Goal: Information Seeking & Learning: Learn about a topic

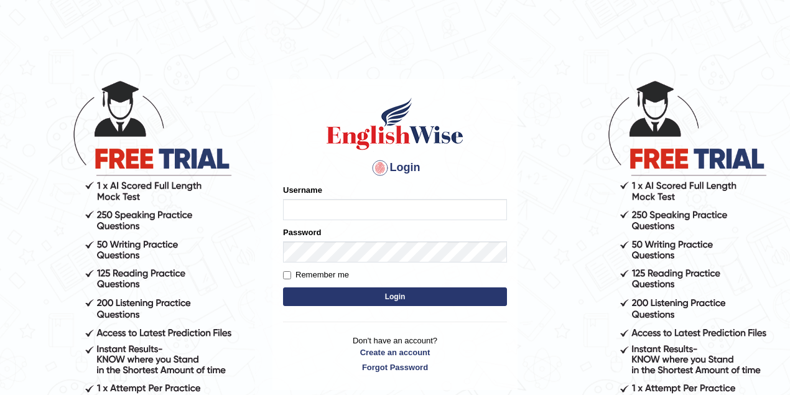
type input "maitree_parramatta"
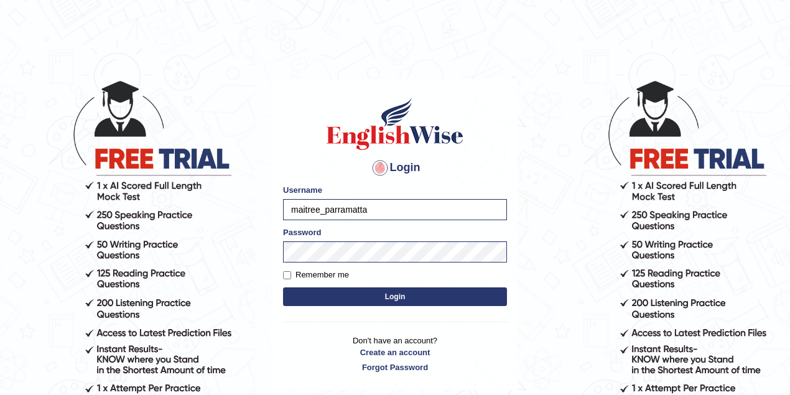
drag, startPoint x: 376, startPoint y: 208, endPoint x: 257, endPoint y: 209, distance: 118.8
click at [257, 209] on body "Login Please fix the following errors: Username maitree_parramatta Password Rem…" at bounding box center [395, 237] width 790 height 395
type input "vanita_parramatta"
click at [253, 249] on body "Login Please fix the following errors: Username vanita_parramatta Password Reme…" at bounding box center [395, 237] width 790 height 395
click at [283, 287] on button "Login" at bounding box center [395, 296] width 224 height 19
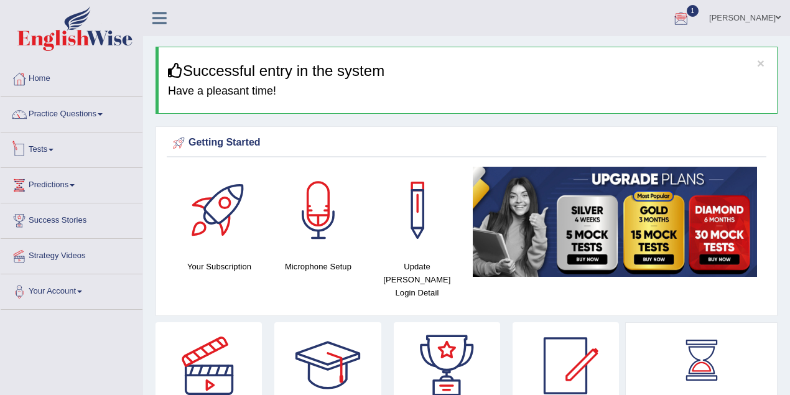
click at [58, 152] on link "Tests" at bounding box center [72, 147] width 142 height 31
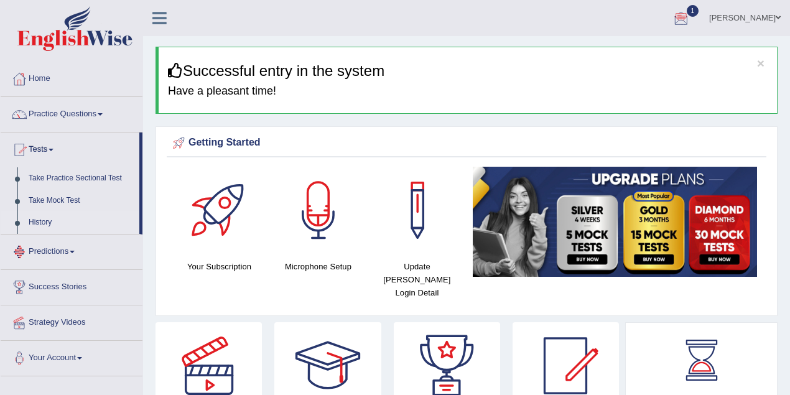
click at [49, 224] on link "History" at bounding box center [81, 222] width 116 height 22
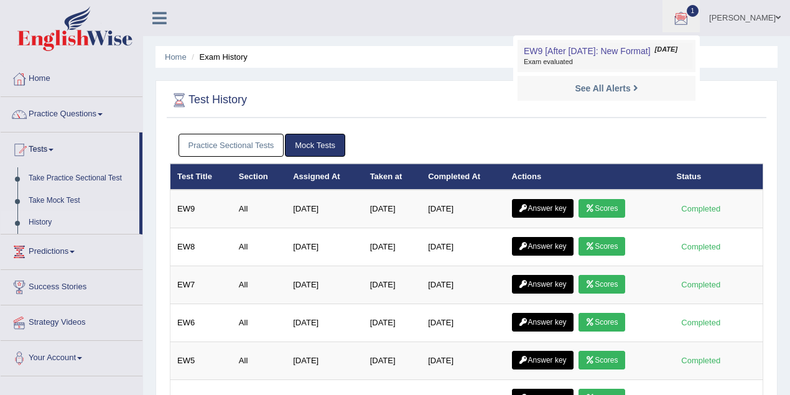
click at [597, 57] on link "EW9 [After 7 Aug: New Format] Aug 3, 2025 Exam evaluated" at bounding box center [607, 56] width 172 height 26
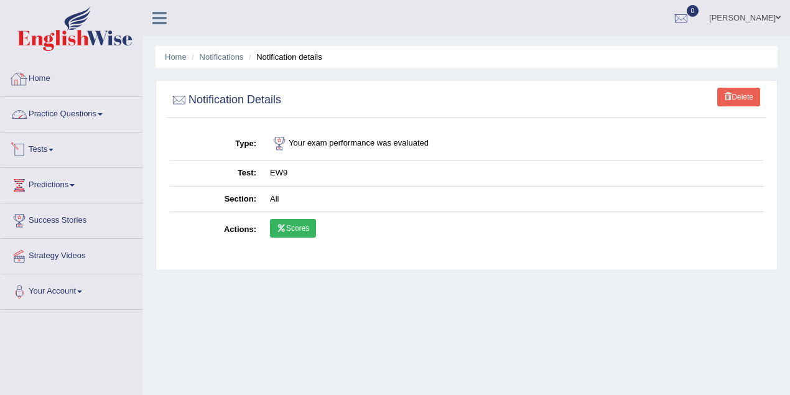
click at [52, 79] on link "Home" at bounding box center [72, 77] width 142 height 31
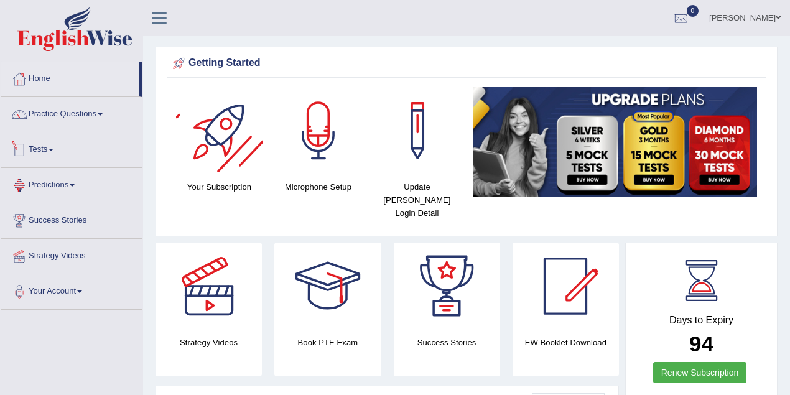
click at [42, 143] on link "Tests" at bounding box center [72, 147] width 142 height 31
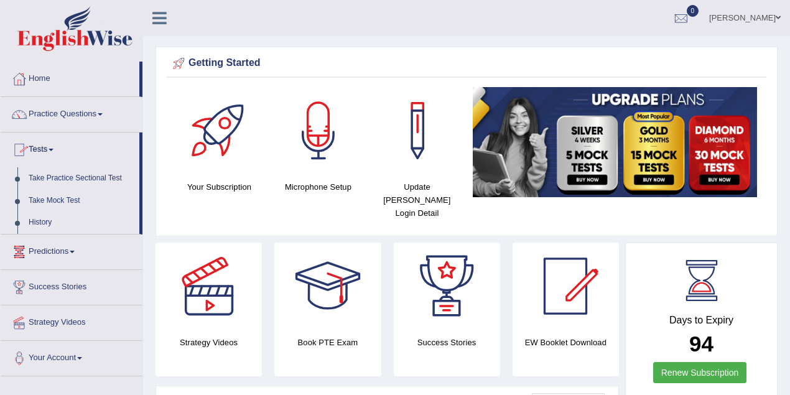
click at [47, 226] on link "History" at bounding box center [81, 222] width 116 height 22
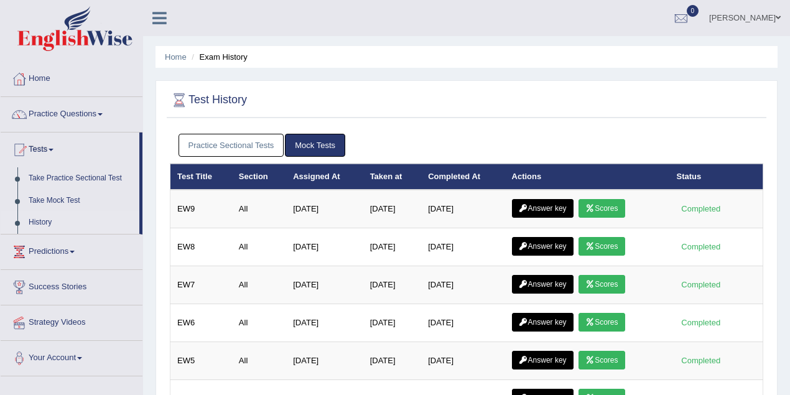
click at [259, 144] on link "Practice Sectional Tests" at bounding box center [232, 145] width 106 height 23
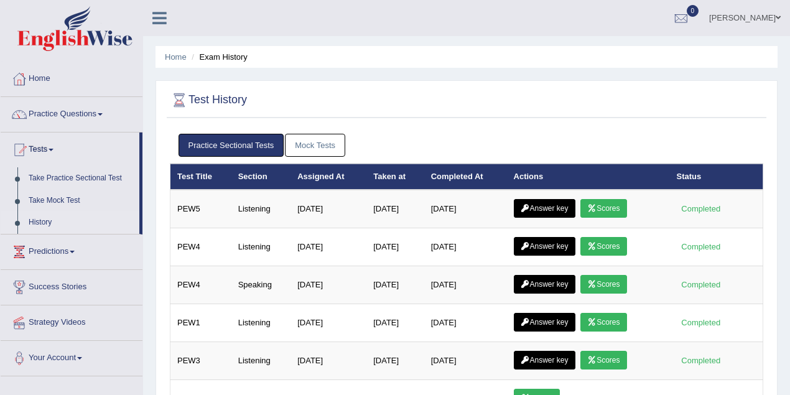
click at [307, 142] on link "Mock Tests" at bounding box center [315, 145] width 60 height 23
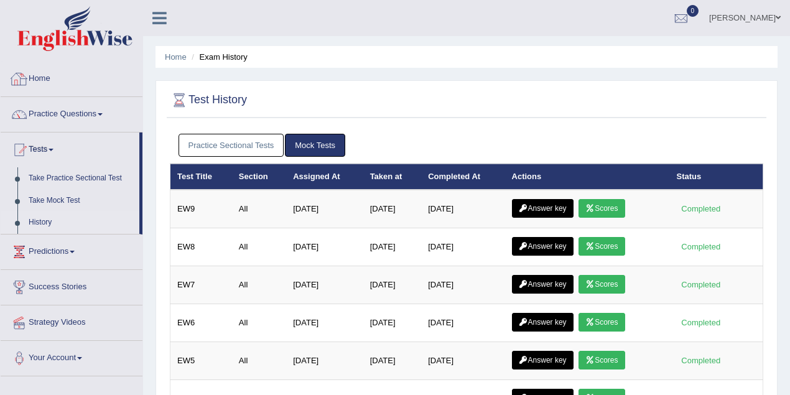
click at [37, 75] on link "Home" at bounding box center [72, 77] width 142 height 31
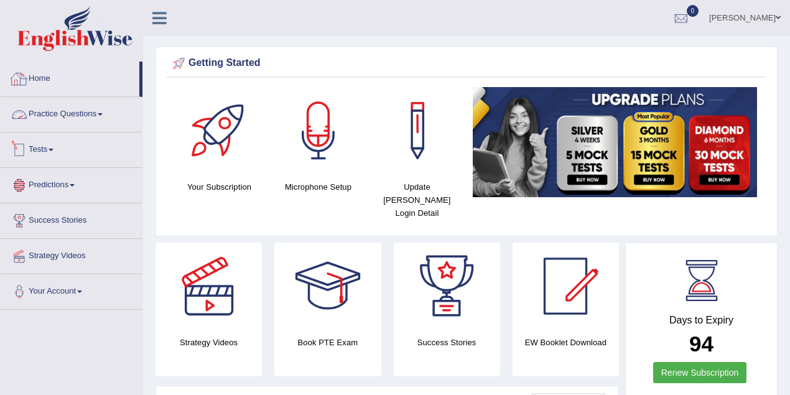
click at [50, 120] on link "Practice Questions" at bounding box center [72, 112] width 142 height 31
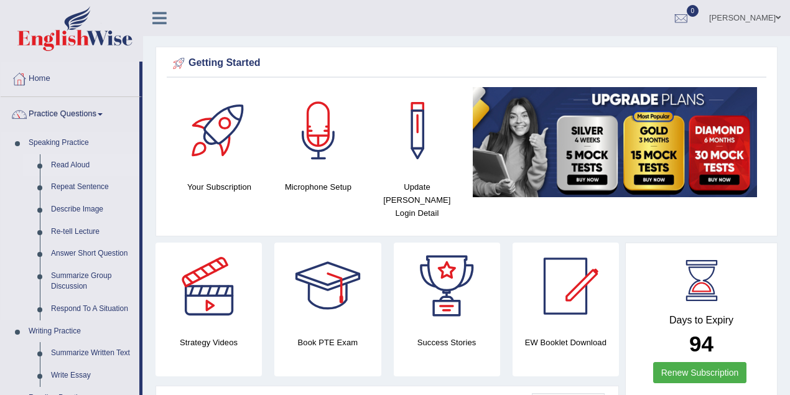
click at [62, 159] on link "Read Aloud" at bounding box center [92, 165] width 94 height 22
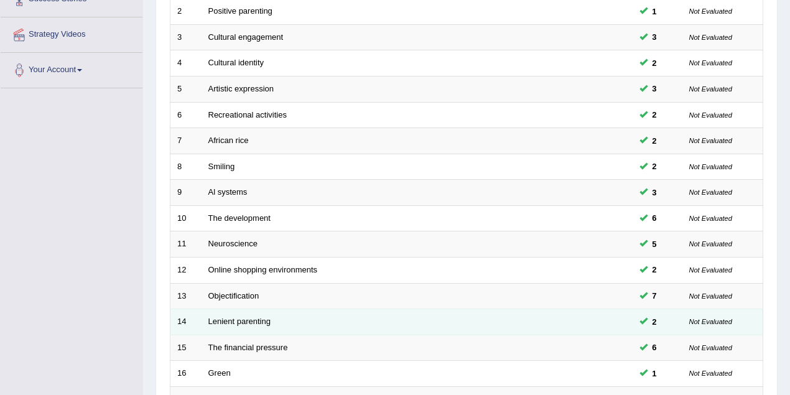
scroll to position [276, 0]
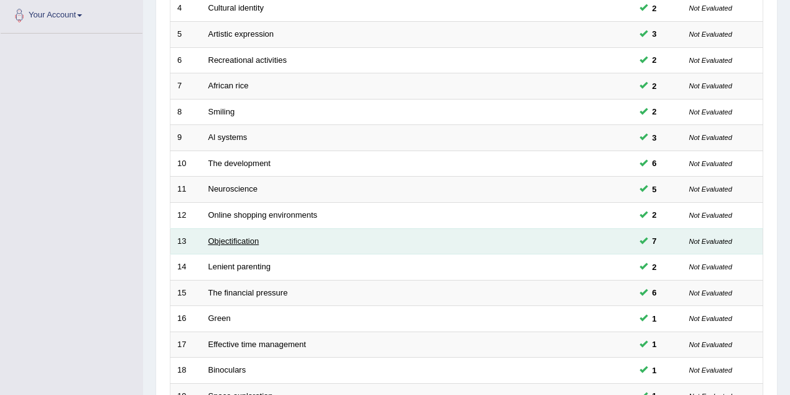
click at [236, 241] on link "Objectification" at bounding box center [233, 240] width 51 height 9
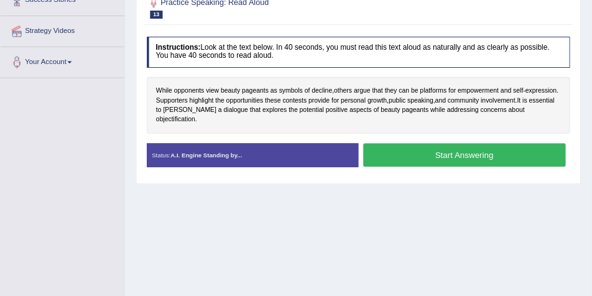
scroll to position [221, 0]
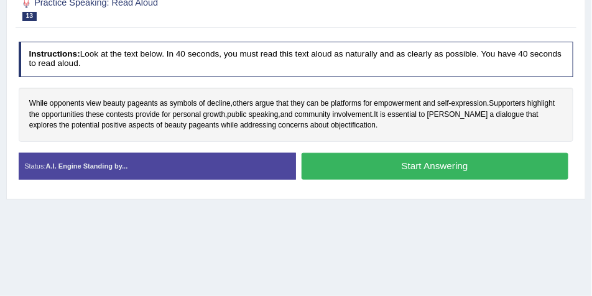
drag, startPoint x: 795, startPoint y: 1, endPoint x: 404, endPoint y: 263, distance: 470.8
click at [404, 264] on div "Home Practice Speaking: Read Aloud Objectification * Remember to use the device…" at bounding box center [296, 90] width 592 height 622
click at [389, 162] on button "Start Answering" at bounding box center [435, 166] width 267 height 27
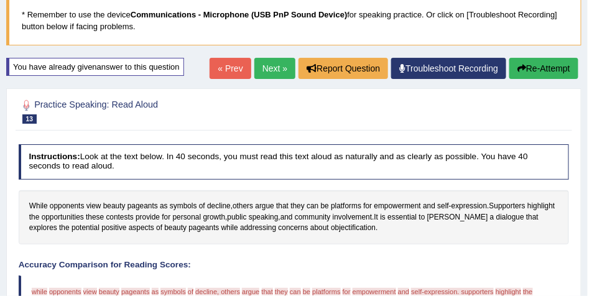
scroll to position [22, 0]
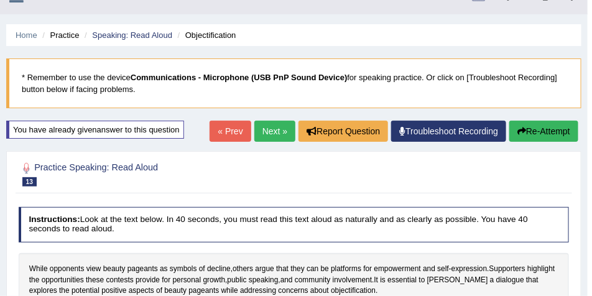
click at [269, 129] on link "Next »" at bounding box center [274, 131] width 41 height 21
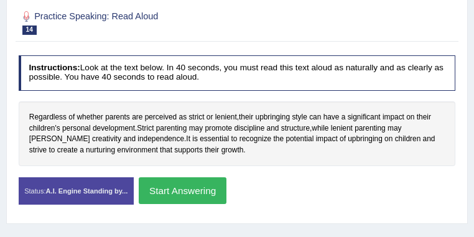
scroll to position [208, 0]
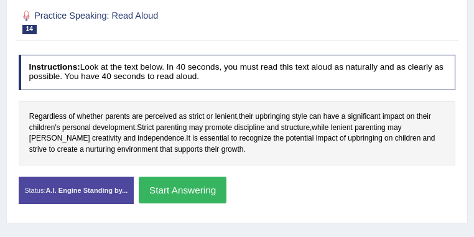
drag, startPoint x: 593, startPoint y: 1, endPoint x: 351, endPoint y: 93, distance: 259.2
click at [351, 93] on div "Instructions: Look at the text below. In 40 seconds, you must read this text al…" at bounding box center [237, 133] width 442 height 169
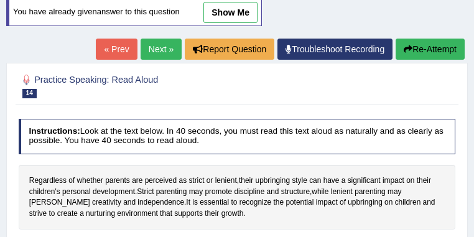
scroll to position [75, 0]
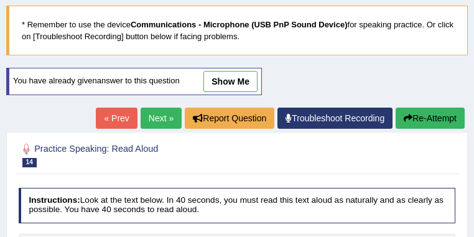
click at [157, 119] on link "Next »" at bounding box center [161, 118] width 41 height 21
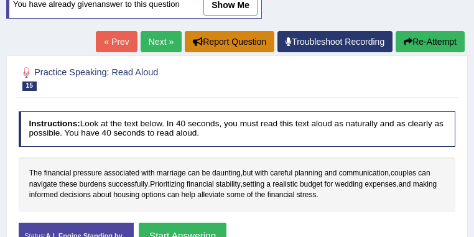
scroll to position [132, 0]
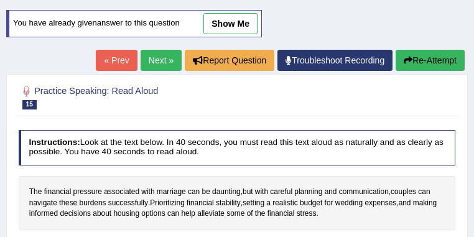
click at [156, 65] on link "Next »" at bounding box center [161, 60] width 41 height 21
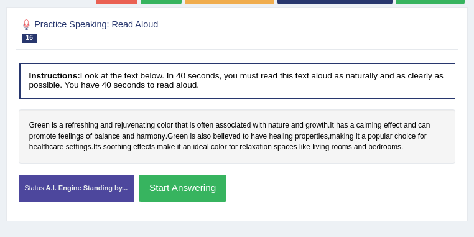
scroll to position [132, 0]
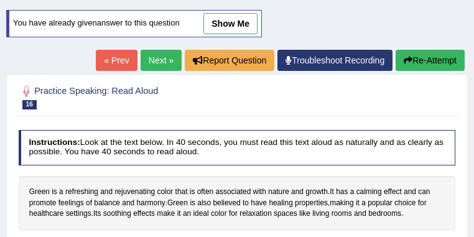
click at [159, 57] on link "Next »" at bounding box center [161, 60] width 41 height 21
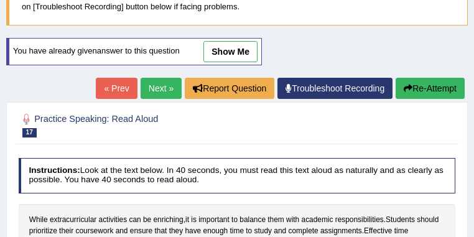
scroll to position [66, 0]
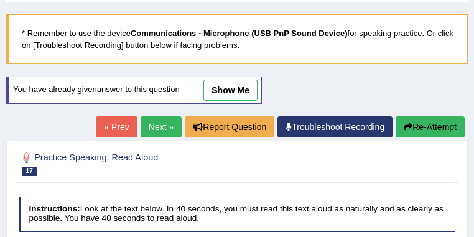
click at [150, 131] on link "Next »" at bounding box center [161, 126] width 41 height 21
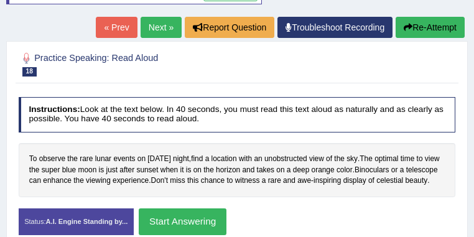
scroll to position [66, 0]
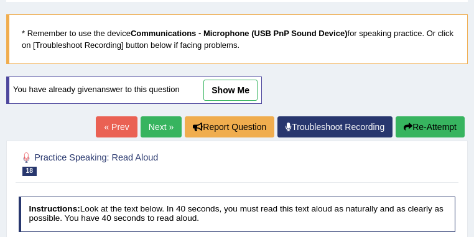
click at [159, 128] on link "Next »" at bounding box center [161, 126] width 41 height 21
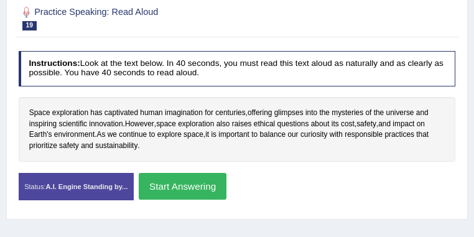
scroll to position [165, 0]
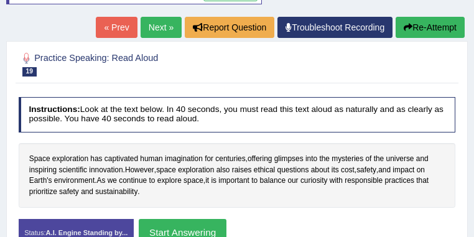
click at [150, 27] on link "Next »" at bounding box center [161, 27] width 41 height 21
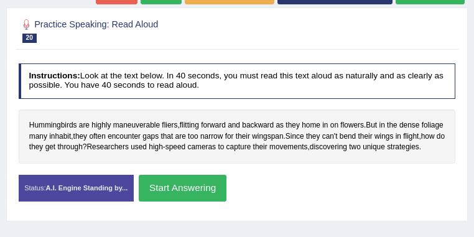
scroll to position [66, 0]
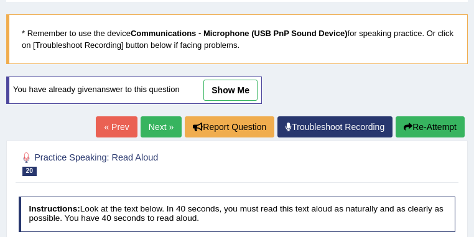
click at [160, 131] on link "Next »" at bounding box center [161, 126] width 41 height 21
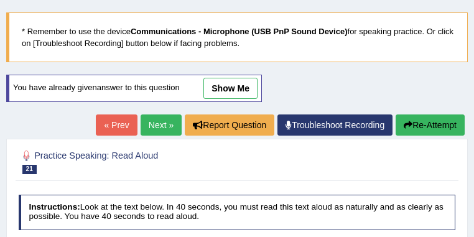
scroll to position [33, 0]
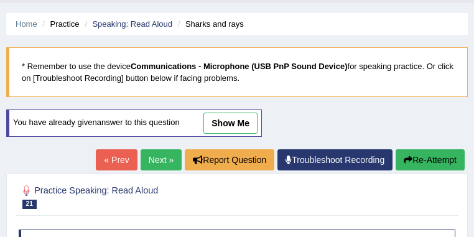
click at [145, 166] on link "Next »" at bounding box center [161, 159] width 41 height 21
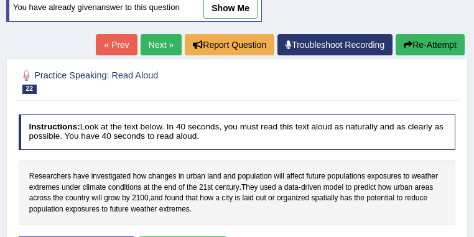
scroll to position [232, 0]
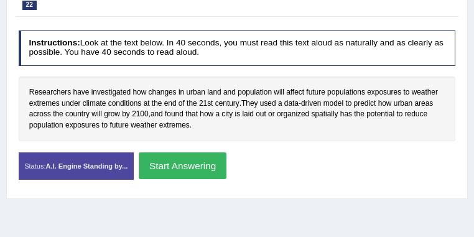
click at [177, 92] on div "Researchers have investigated how changes in urban land and population will aff…" at bounding box center [237, 109] width 437 height 65
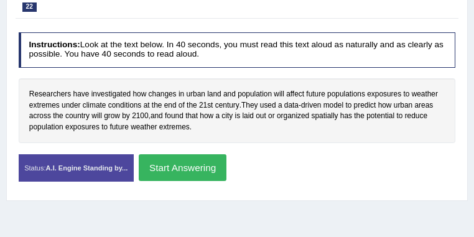
scroll to position [100, 0]
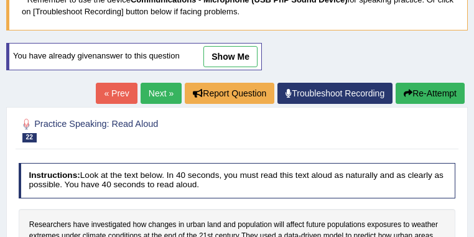
click at [158, 98] on link "Next »" at bounding box center [161, 93] width 41 height 21
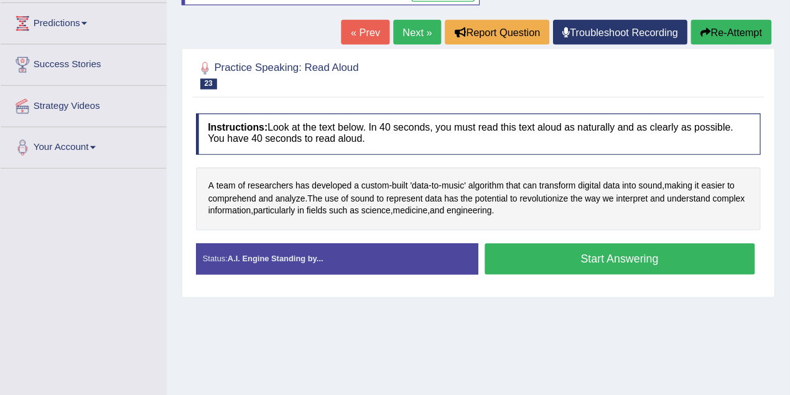
scroll to position [165, 0]
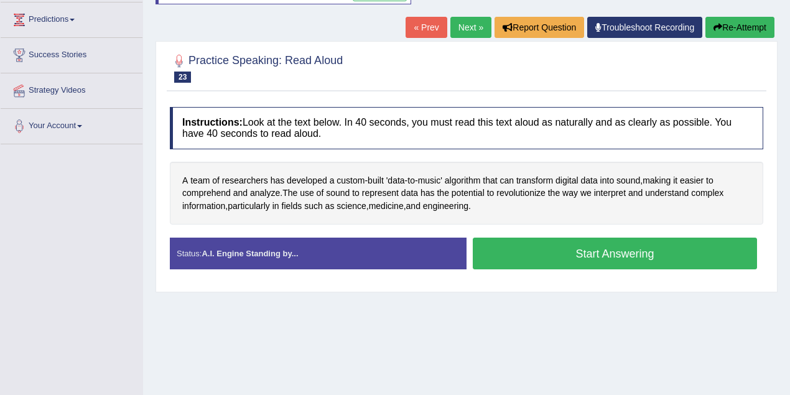
drag, startPoint x: 467, startPoint y: 1, endPoint x: 384, endPoint y: 72, distance: 108.5
click at [399, 76] on div at bounding box center [466, 68] width 593 height 38
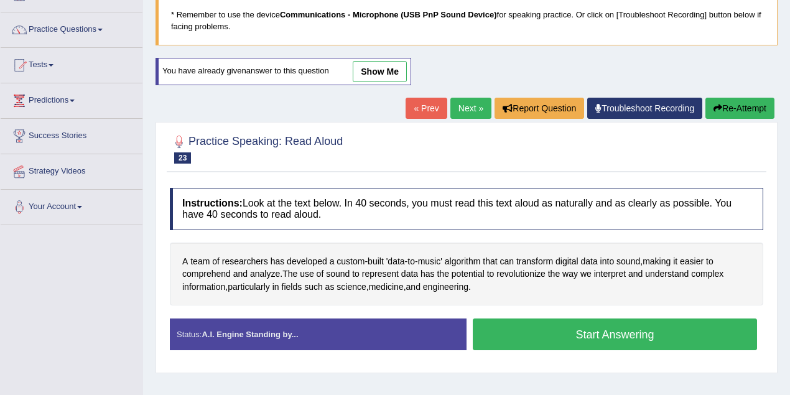
scroll to position [0, 0]
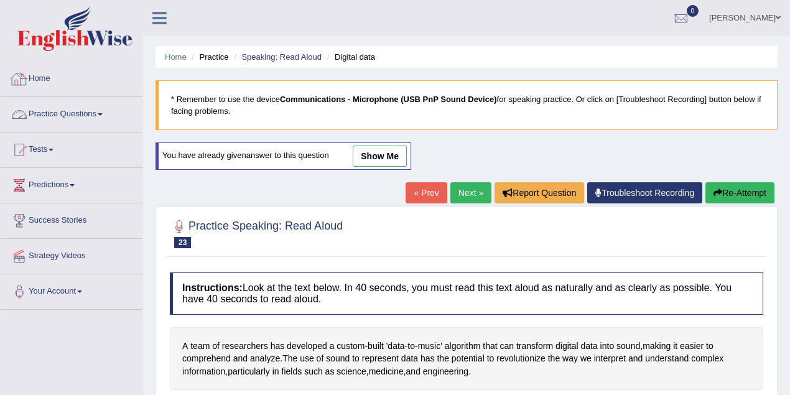
click at [62, 116] on link "Practice Questions" at bounding box center [72, 112] width 142 height 31
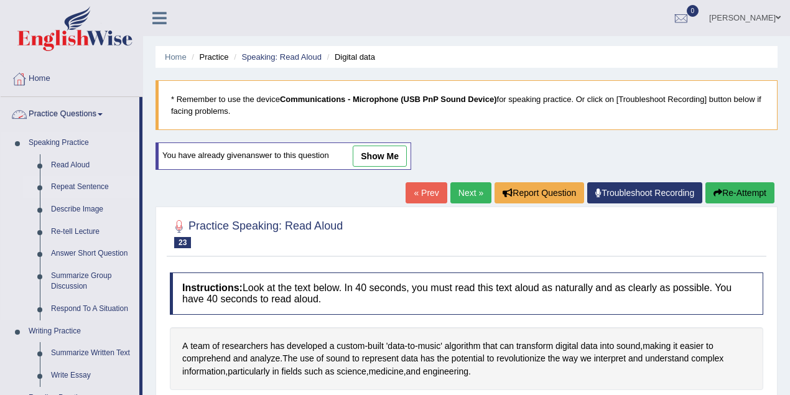
click at [66, 183] on link "Repeat Sentence" at bounding box center [92, 187] width 94 height 22
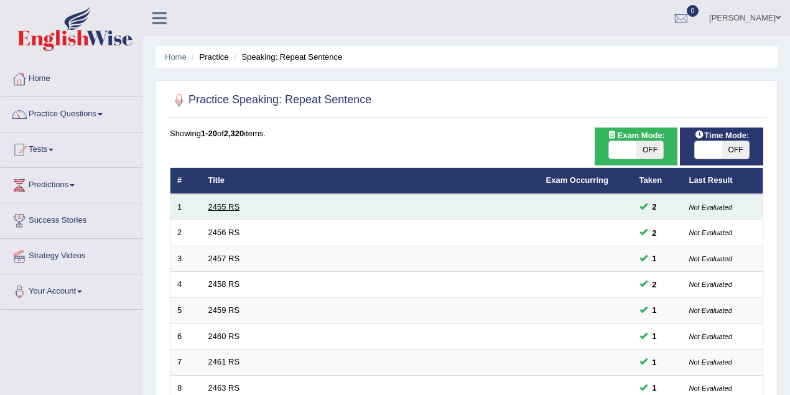
click at [218, 205] on link "2455 RS" at bounding box center [224, 206] width 32 height 9
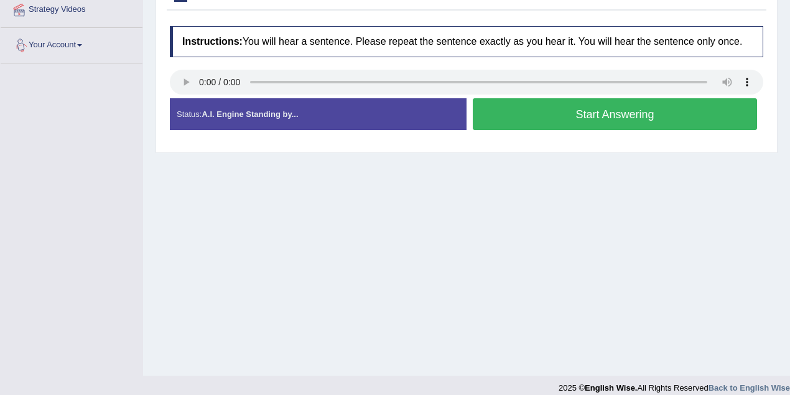
scroll to position [258, 0]
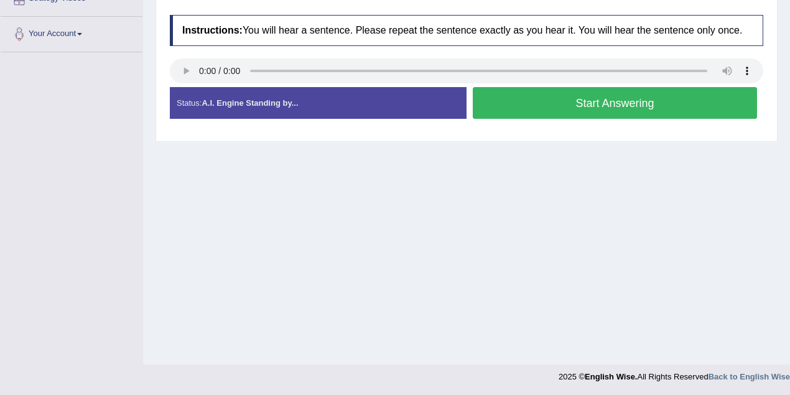
click at [577, 100] on button "Start Answering" at bounding box center [615, 103] width 284 height 32
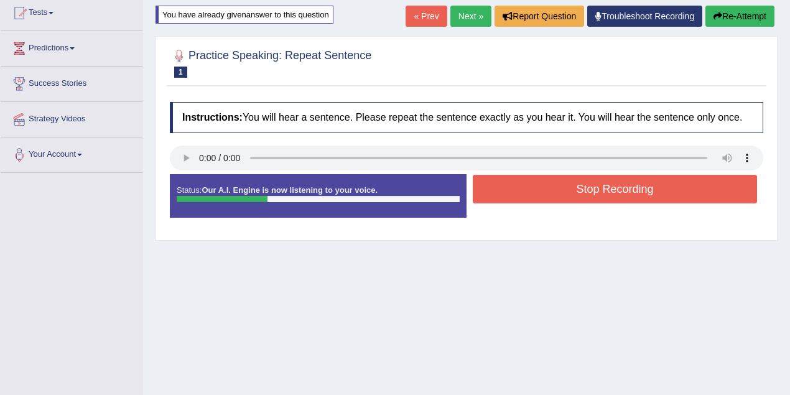
scroll to position [92, 0]
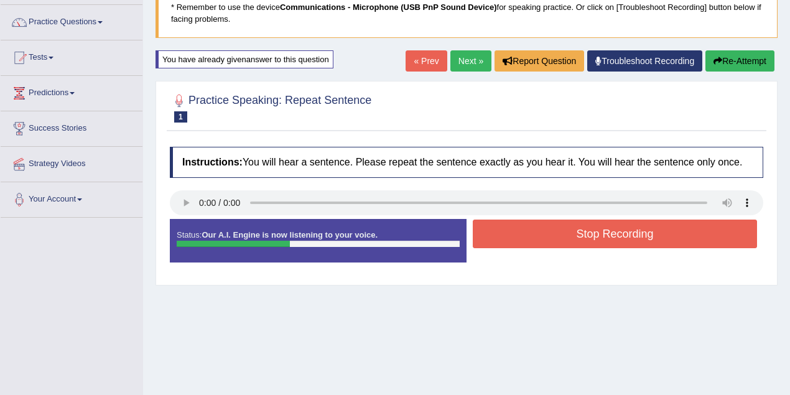
click at [739, 62] on button "Re-Attempt" at bounding box center [739, 60] width 69 height 21
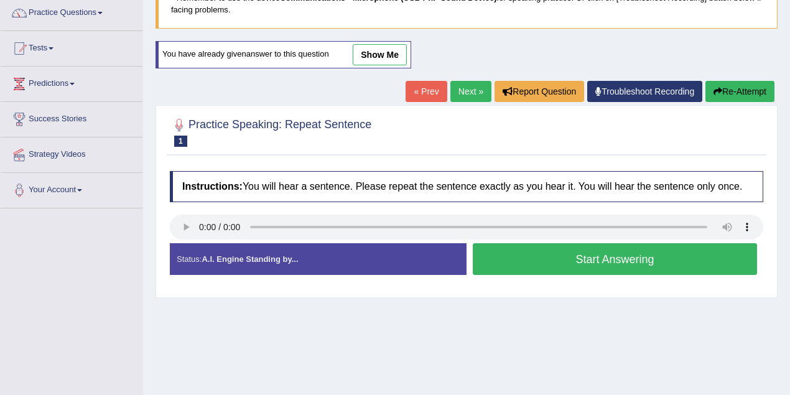
click at [573, 256] on button "Start Answering" at bounding box center [615, 259] width 284 height 32
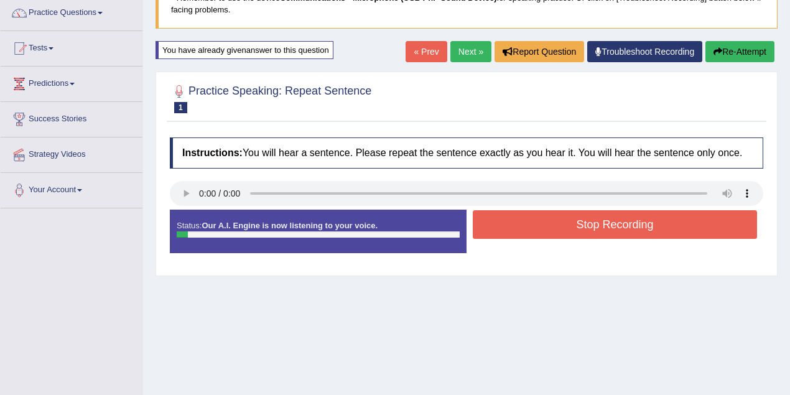
click at [575, 227] on button "Stop Recording" at bounding box center [615, 224] width 284 height 29
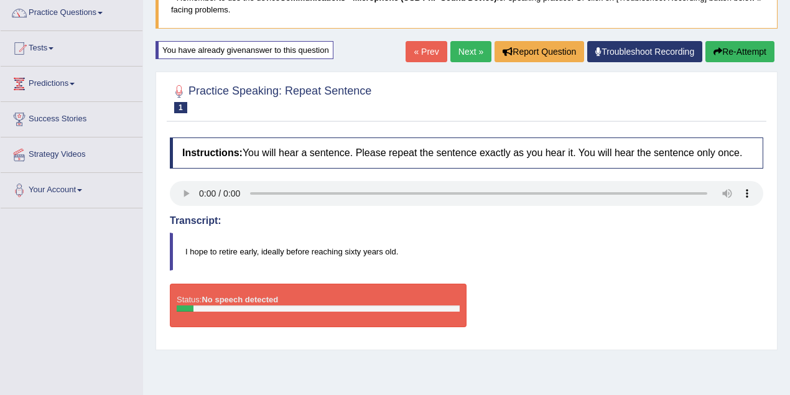
click at [467, 55] on link "Next »" at bounding box center [470, 51] width 41 height 21
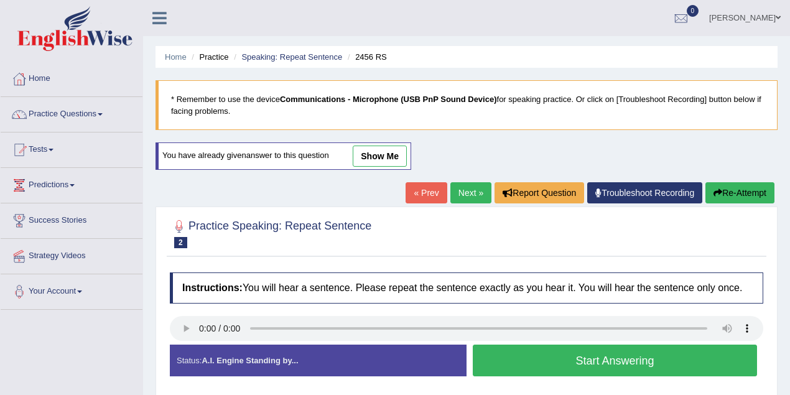
scroll to position [221, 0]
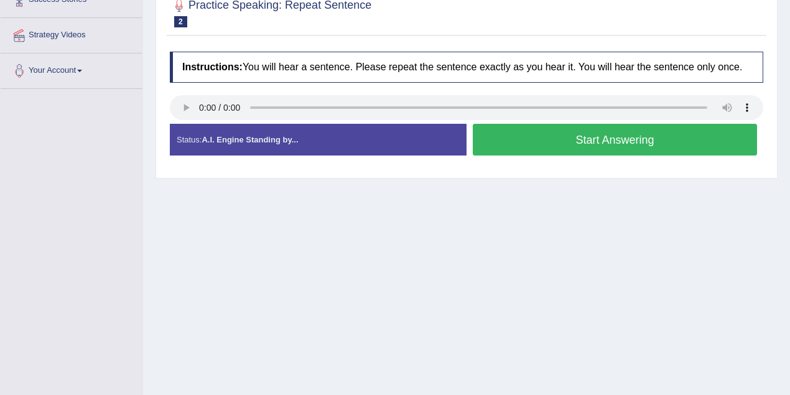
click at [609, 143] on button "Start Answering" at bounding box center [615, 140] width 284 height 32
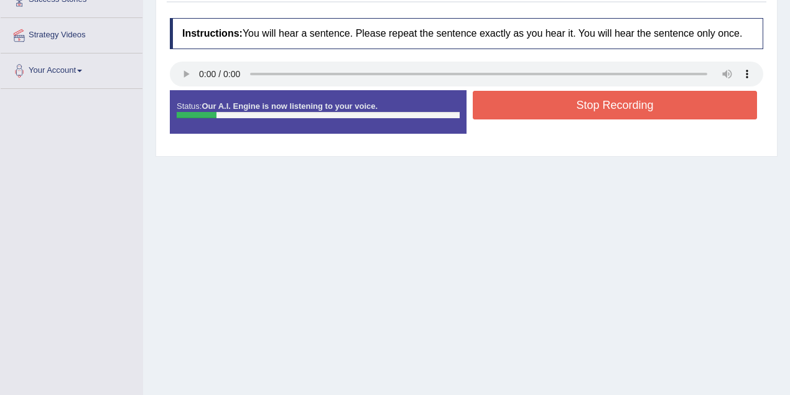
click at [612, 112] on button "Stop Recording" at bounding box center [615, 105] width 284 height 29
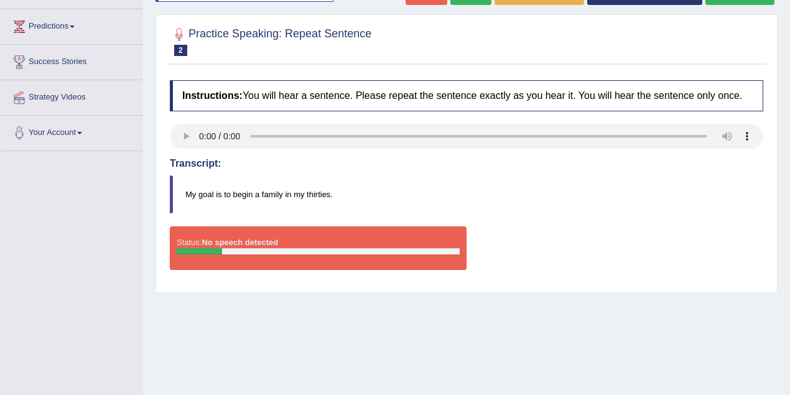
scroll to position [55, 0]
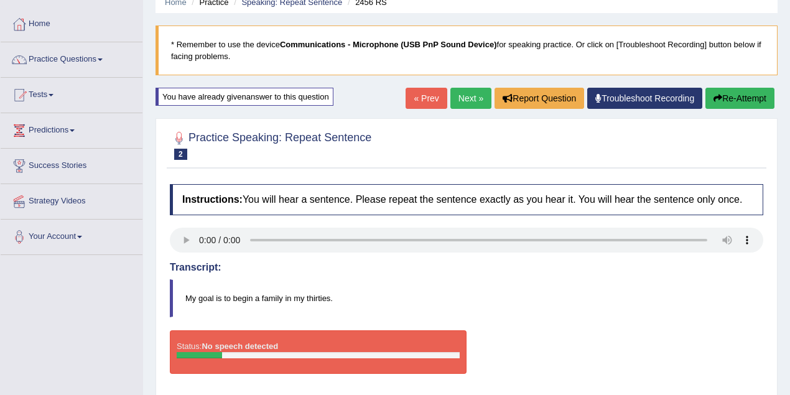
click at [455, 97] on link "Next »" at bounding box center [470, 98] width 41 height 21
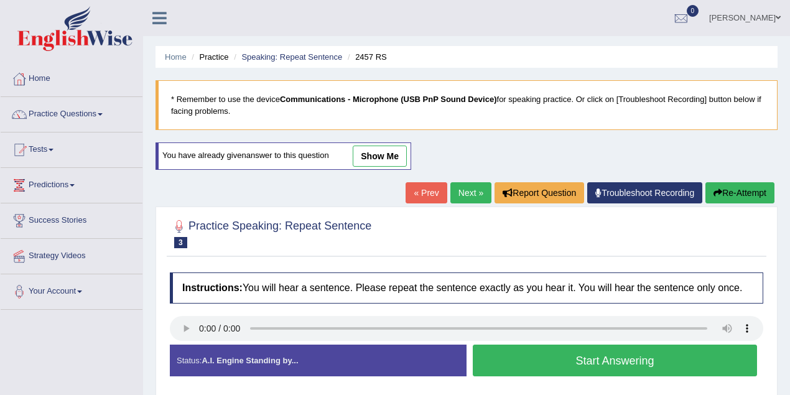
click at [460, 192] on link "Next »" at bounding box center [470, 192] width 41 height 21
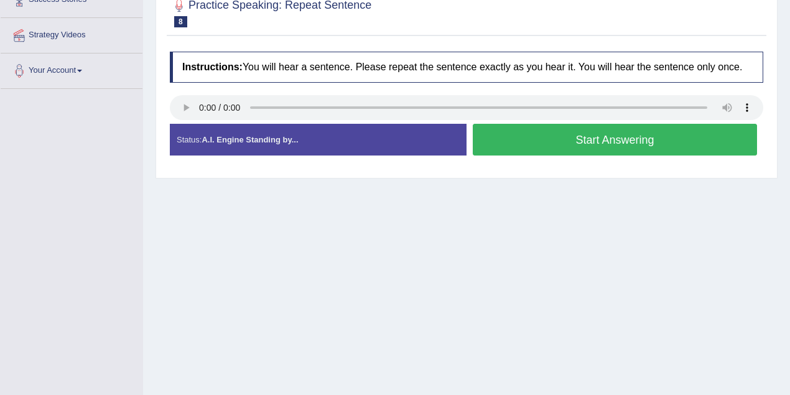
click at [623, 146] on button "Start Answering" at bounding box center [615, 140] width 284 height 32
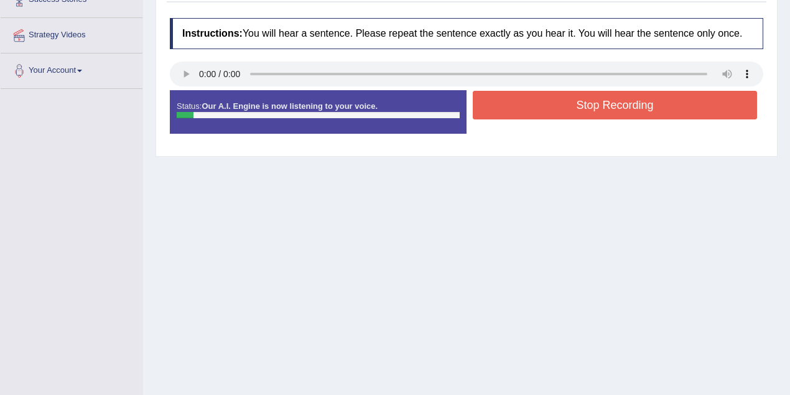
click at [621, 109] on button "Stop Recording" at bounding box center [615, 105] width 284 height 29
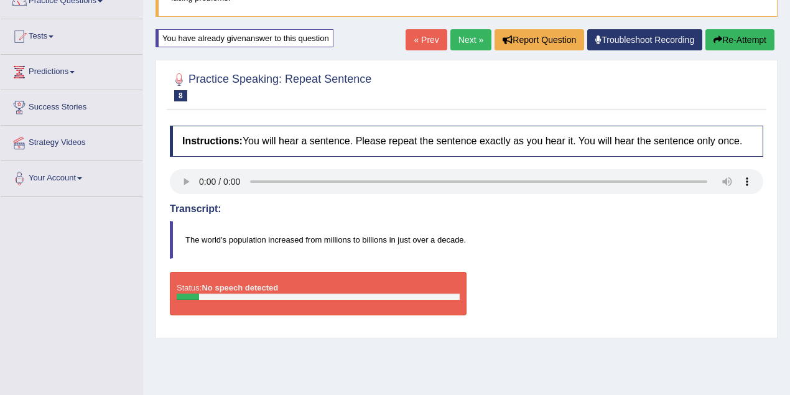
scroll to position [55, 0]
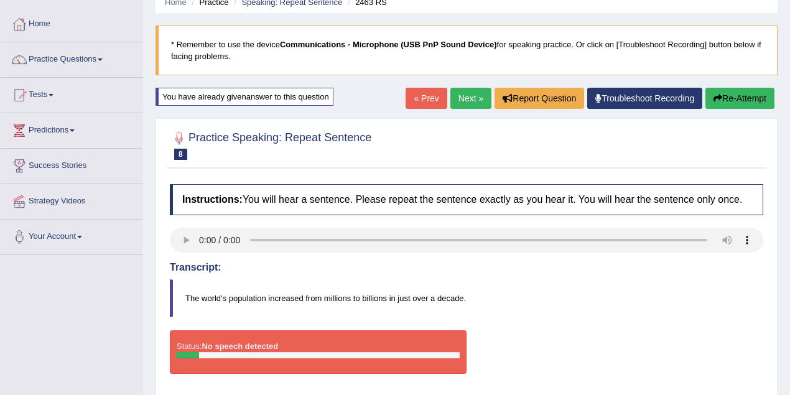
click at [480, 100] on link "Next »" at bounding box center [470, 98] width 41 height 21
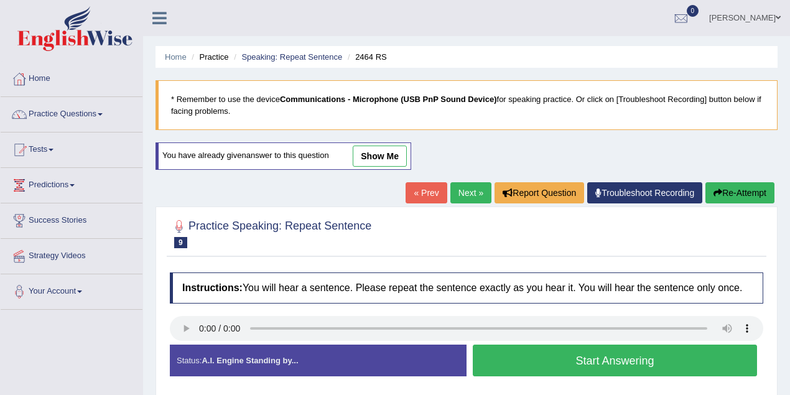
scroll to position [221, 0]
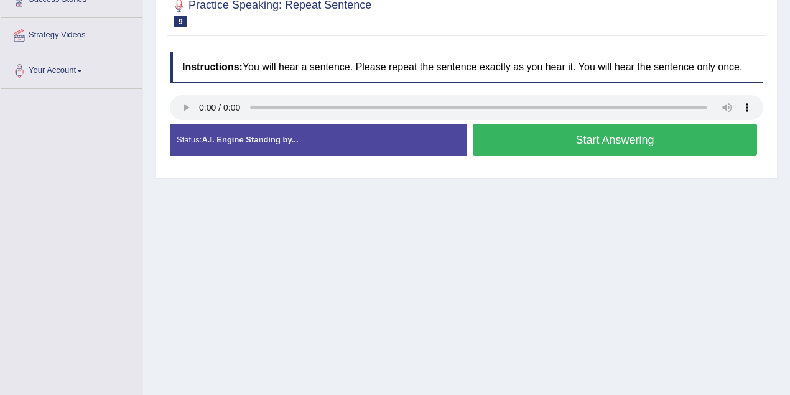
click at [617, 136] on button "Start Answering" at bounding box center [615, 140] width 284 height 32
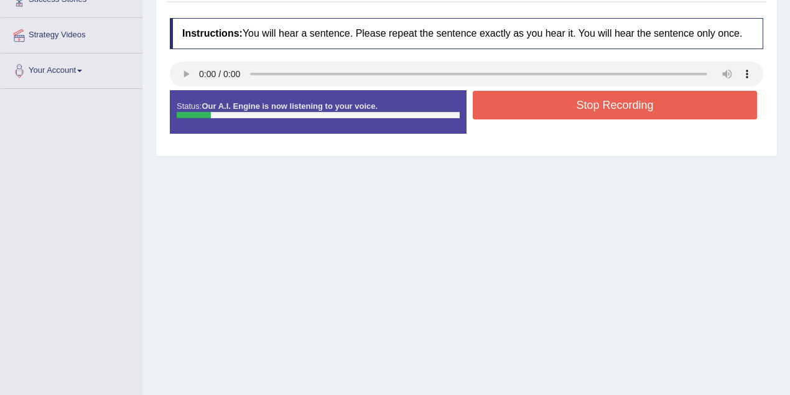
click at [614, 100] on button "Stop Recording" at bounding box center [615, 105] width 284 height 29
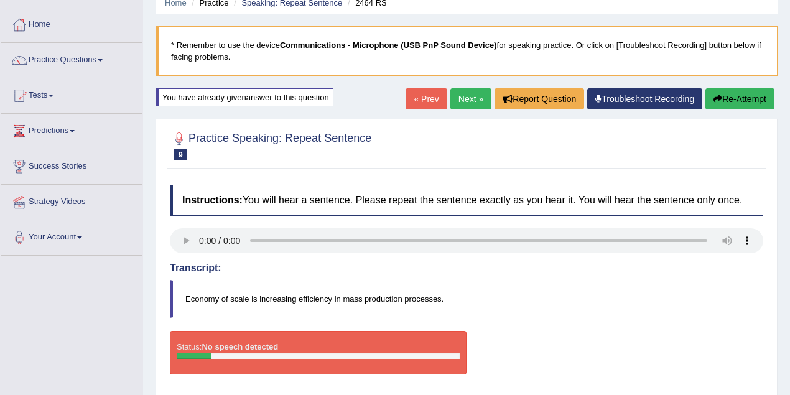
scroll to position [0, 0]
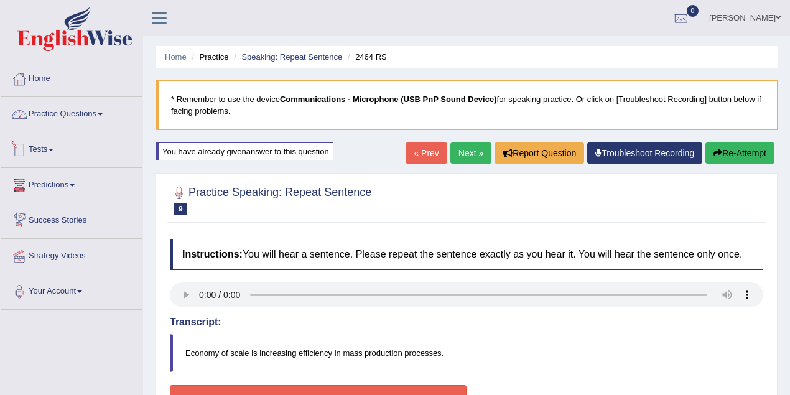
click at [83, 117] on link "Practice Questions" at bounding box center [72, 112] width 142 height 31
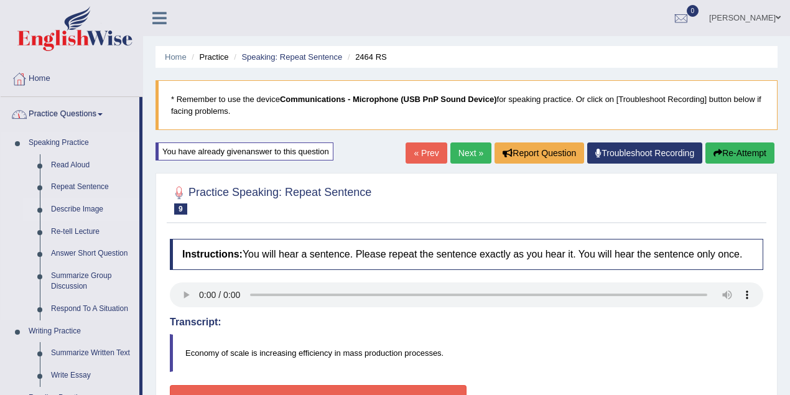
click at [82, 207] on link "Describe Image" at bounding box center [92, 209] width 94 height 22
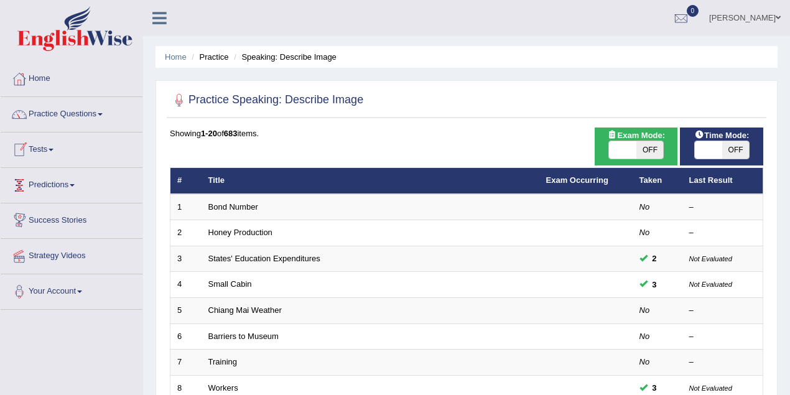
click at [626, 154] on span at bounding box center [622, 149] width 27 height 17
checkbox input "true"
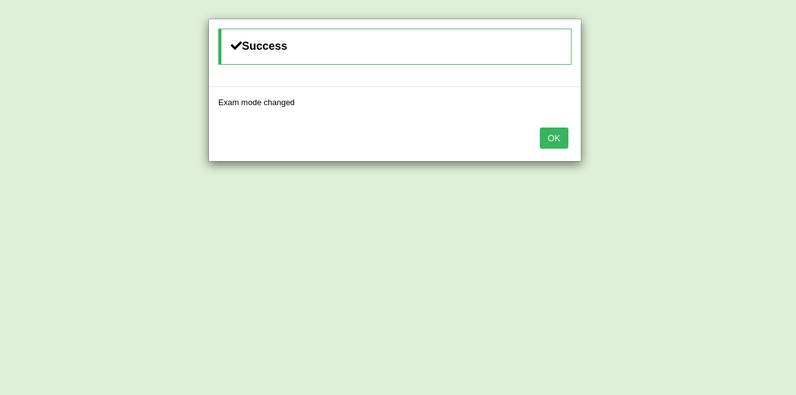
click at [555, 137] on button "OK" at bounding box center [554, 138] width 29 height 21
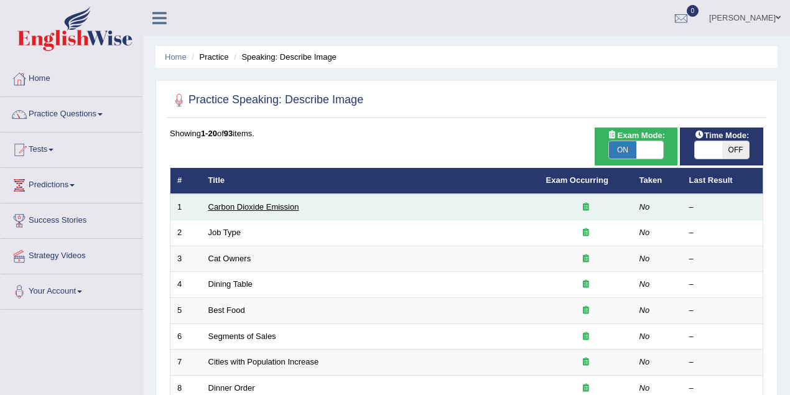
click at [231, 208] on link "Carbon Dioxide Emission" at bounding box center [253, 206] width 91 height 9
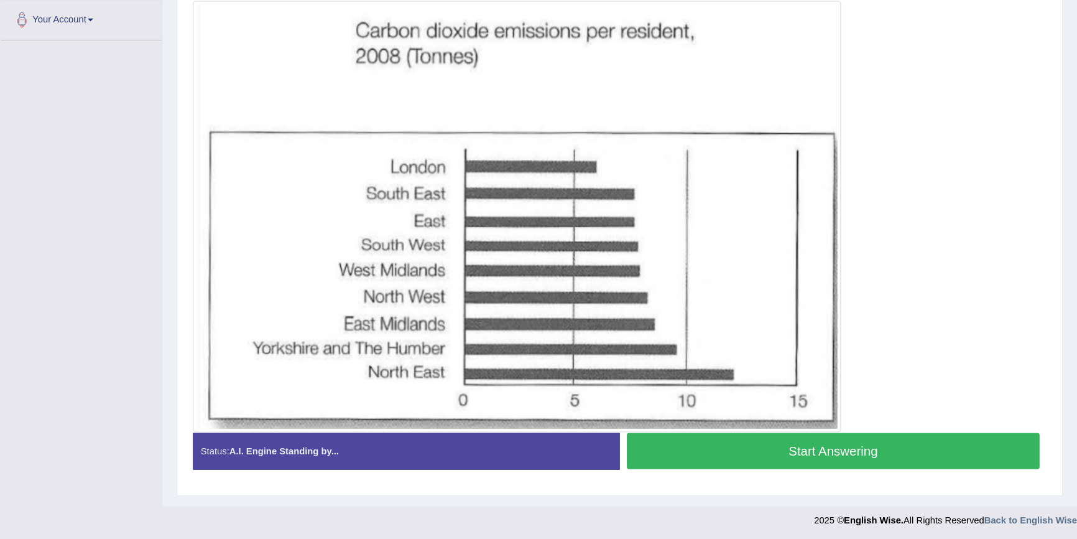
scroll to position [200, 0]
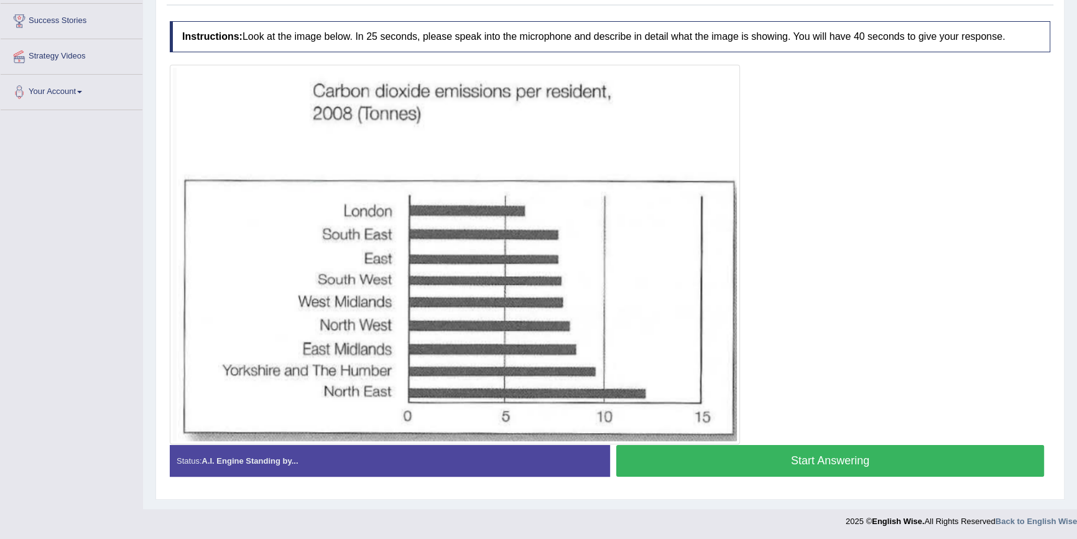
drag, startPoint x: 792, startPoint y: 0, endPoint x: 880, endPoint y: 273, distance: 286.6
click at [789, 273] on div at bounding box center [610, 254] width 881 height 379
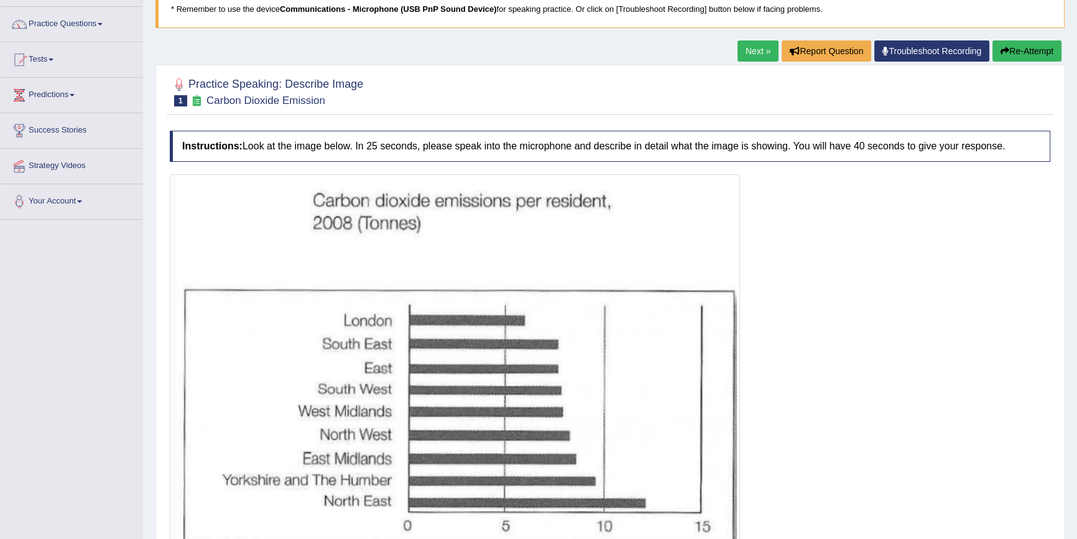
scroll to position [0, 0]
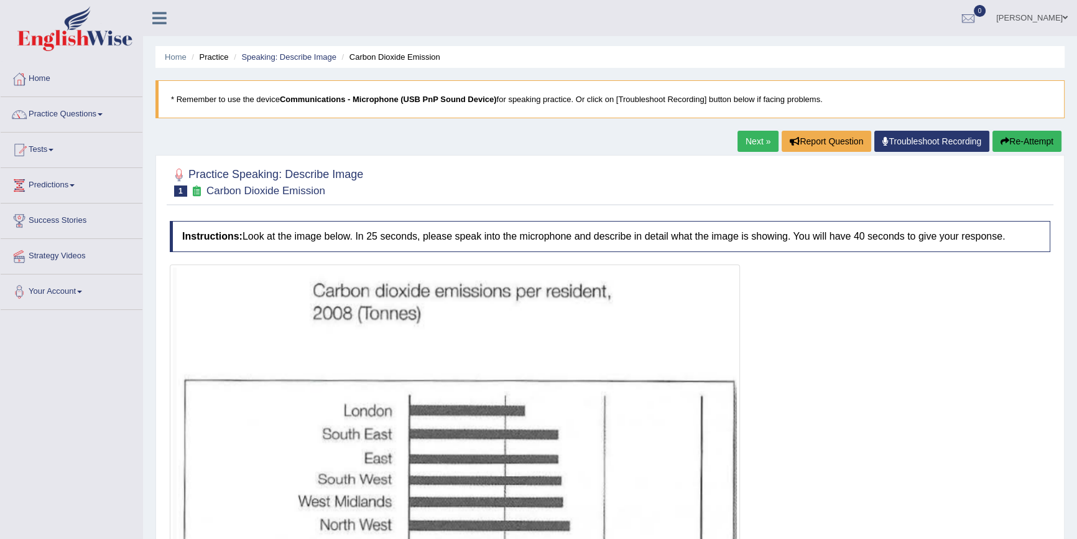
click at [741, 136] on link "Next »" at bounding box center [758, 141] width 41 height 21
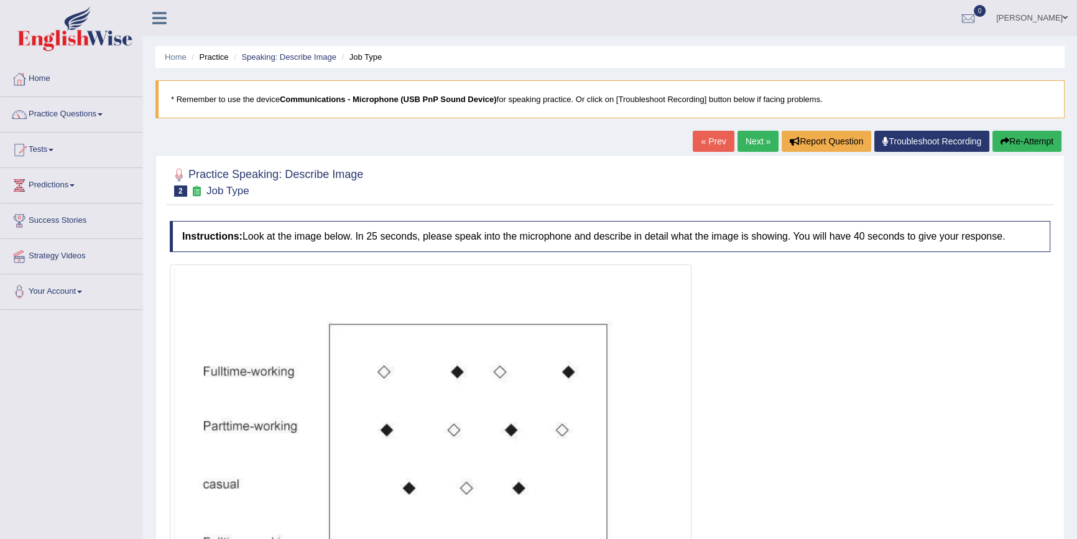
click at [746, 144] on link "Next »" at bounding box center [758, 141] width 41 height 21
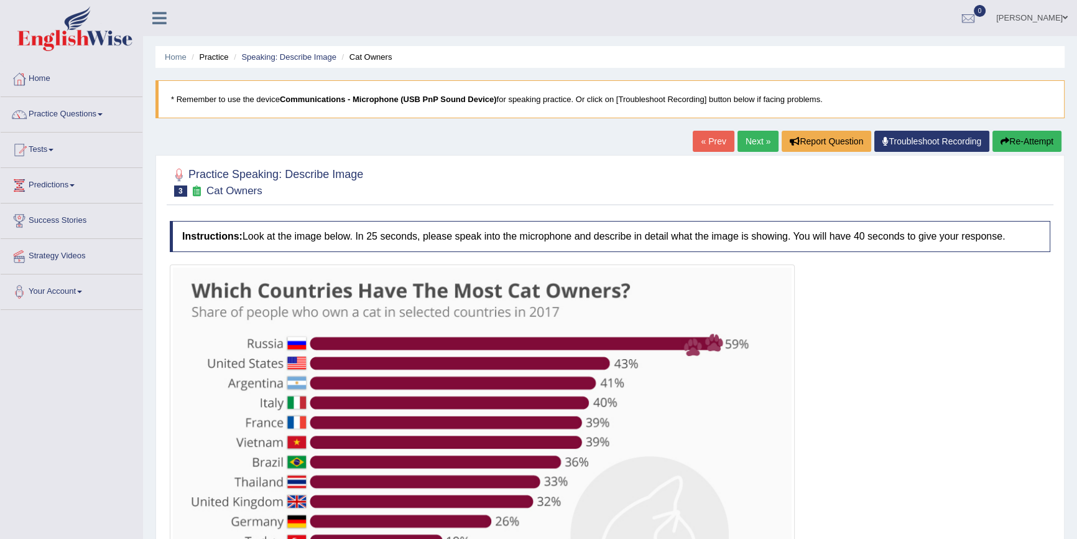
click at [754, 143] on link "Next »" at bounding box center [758, 141] width 41 height 21
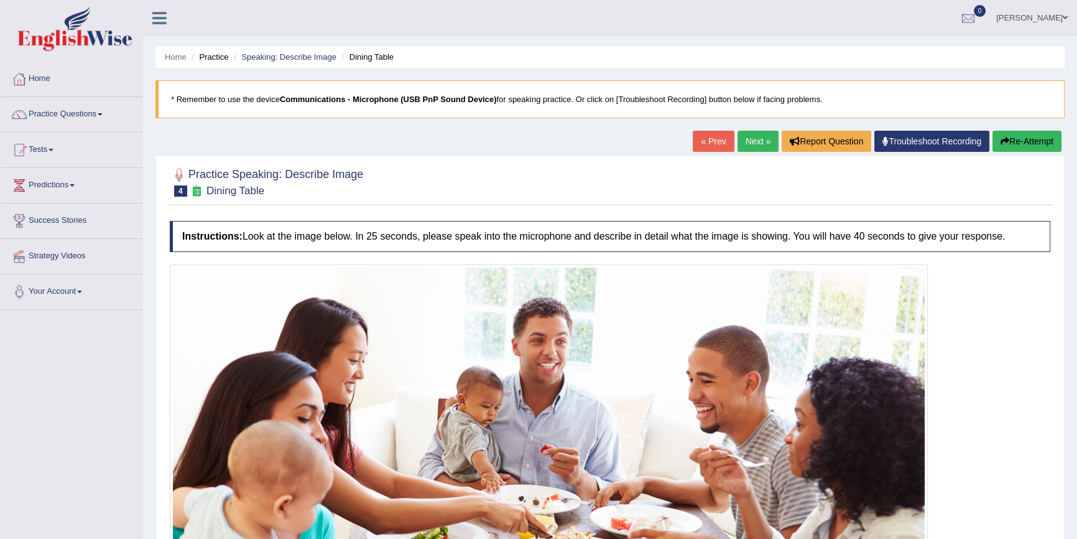
click at [746, 148] on link "Next »" at bounding box center [758, 141] width 41 height 21
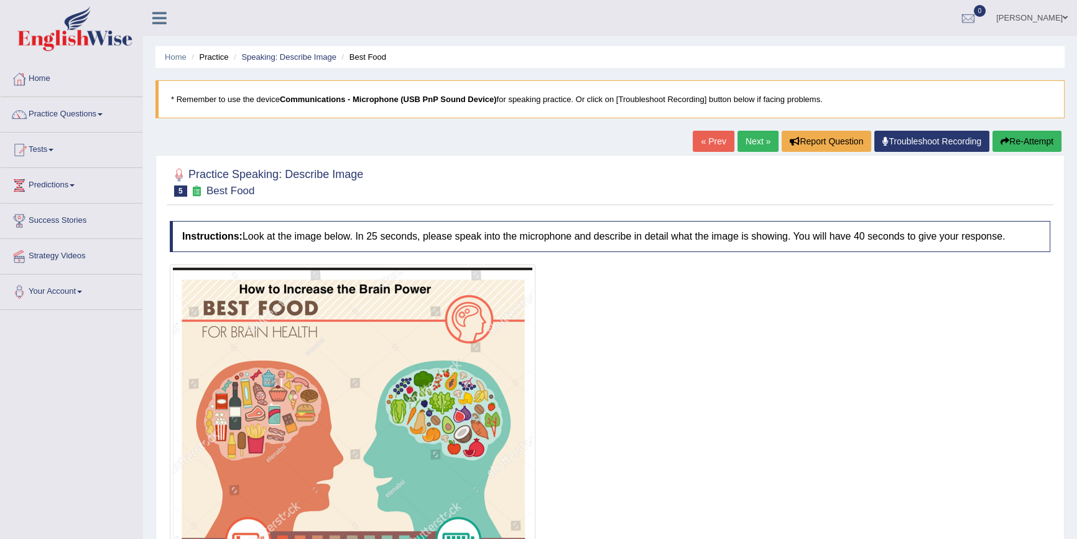
click at [738, 141] on link "Next »" at bounding box center [758, 141] width 41 height 21
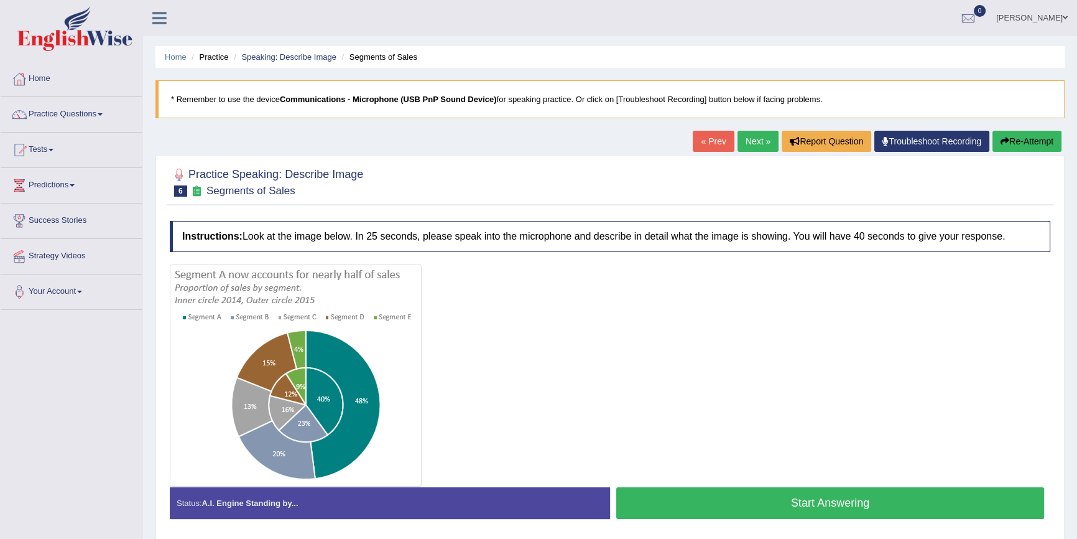
click at [752, 139] on link "Next »" at bounding box center [758, 141] width 41 height 21
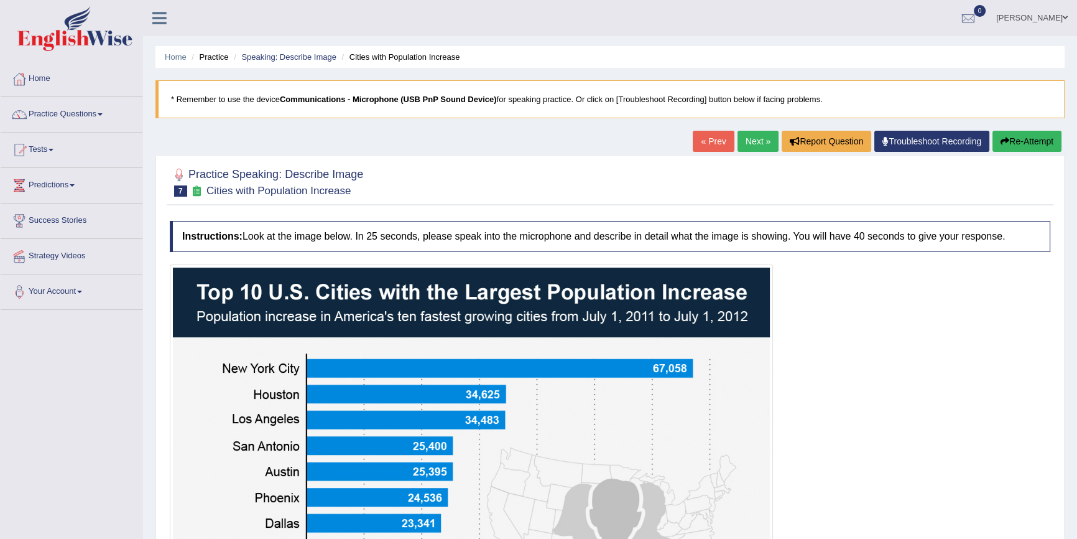
click at [748, 143] on link "Next »" at bounding box center [758, 141] width 41 height 21
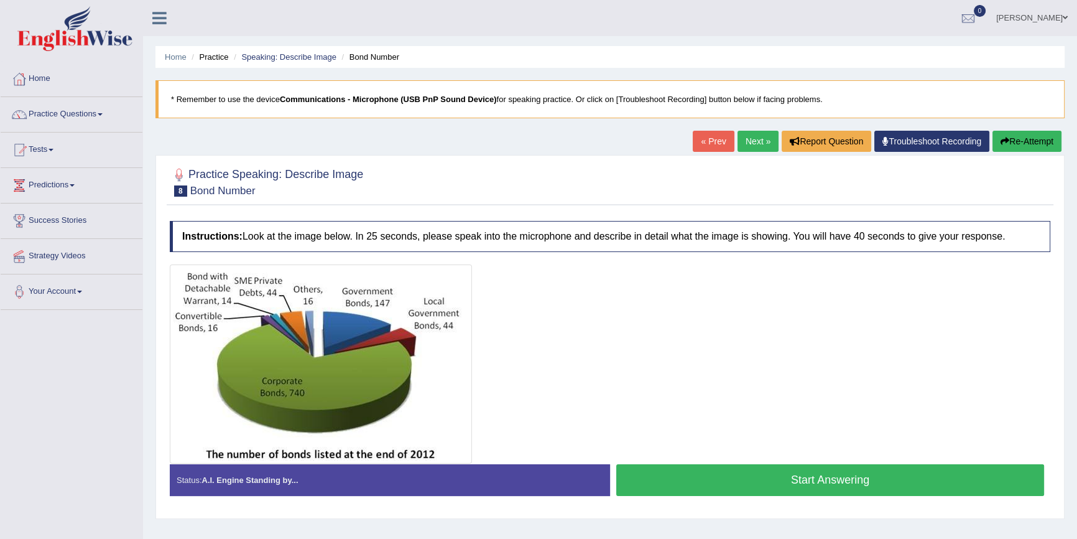
click at [745, 138] on link "Next »" at bounding box center [758, 141] width 41 height 21
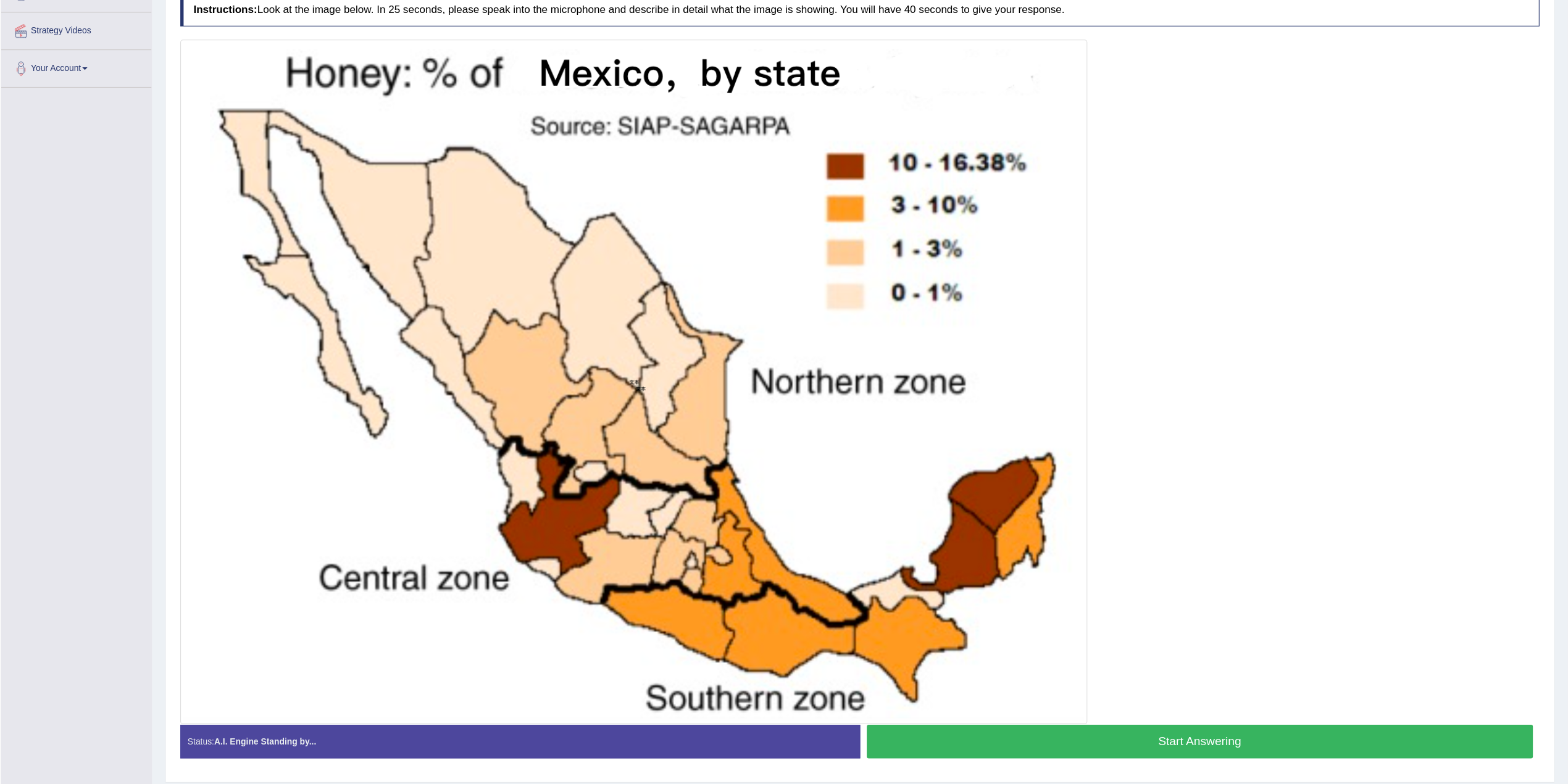
scroll to position [218, 0]
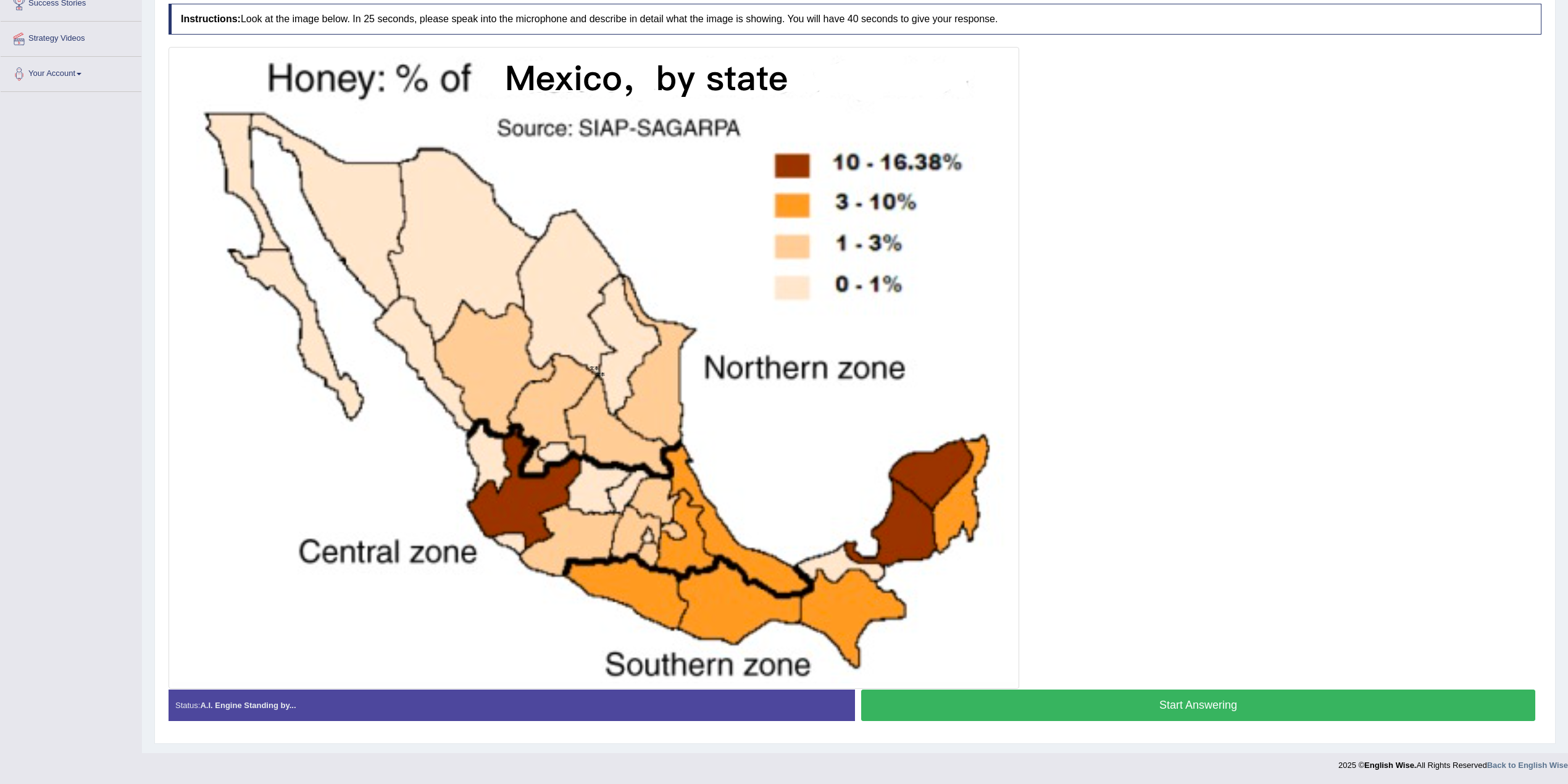
drag, startPoint x: 1076, startPoint y: 0, endPoint x: 869, endPoint y: 380, distance: 432.7
click at [843, 391] on img at bounding box center [593, 367] width 845 height 636
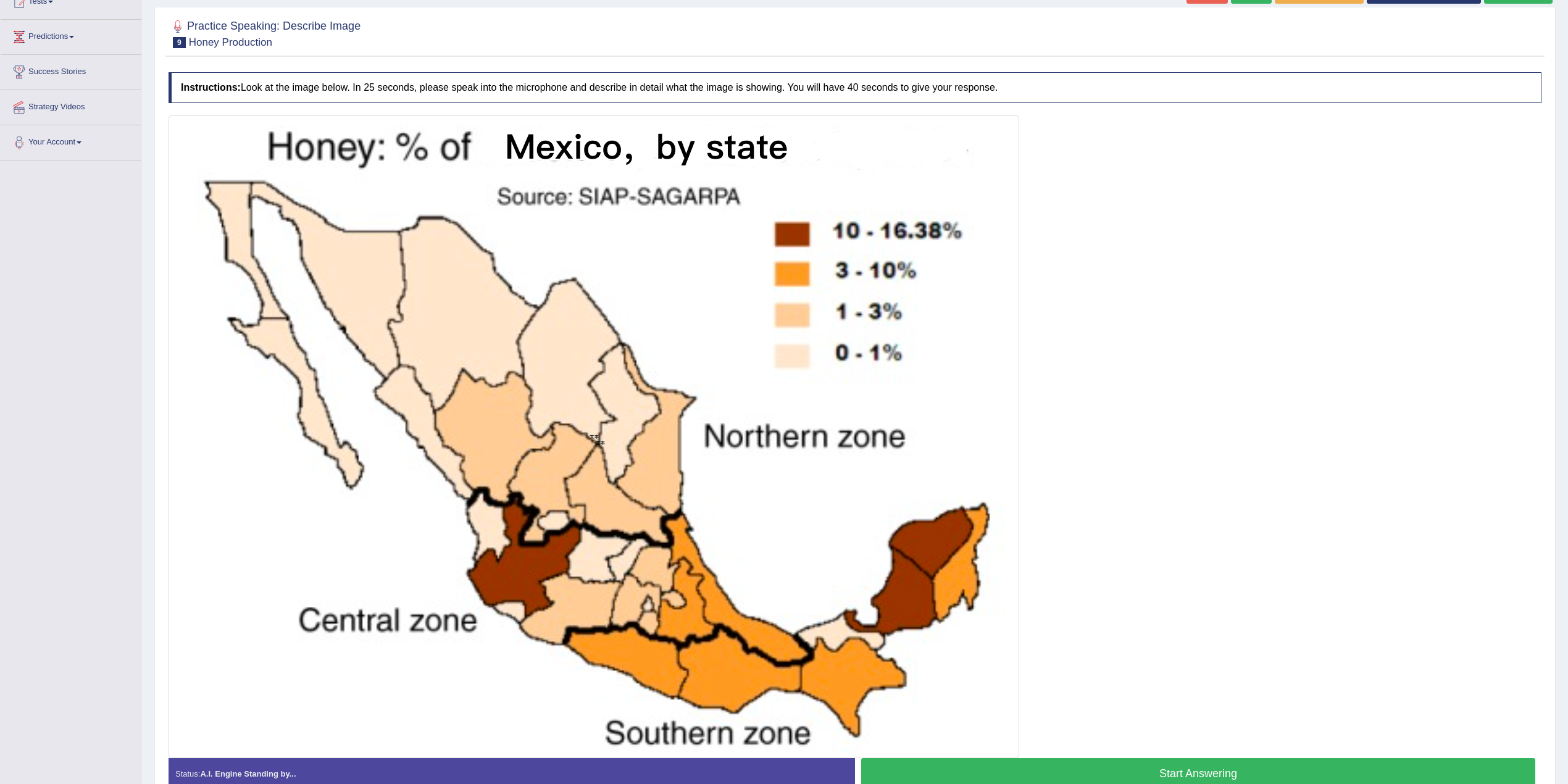
scroll to position [0, 0]
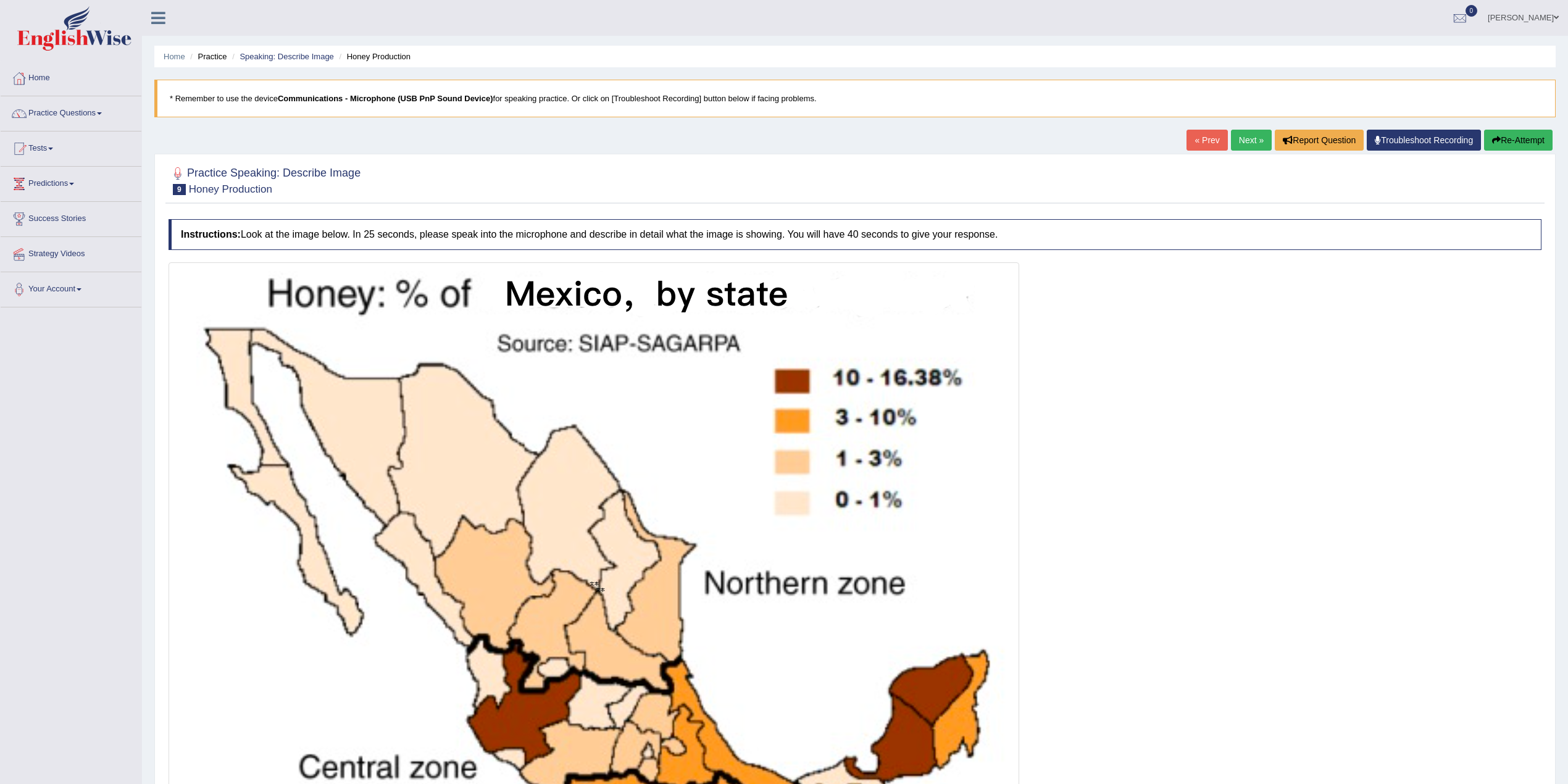
click at [1069, 142] on link "Next »" at bounding box center [1250, 140] width 41 height 21
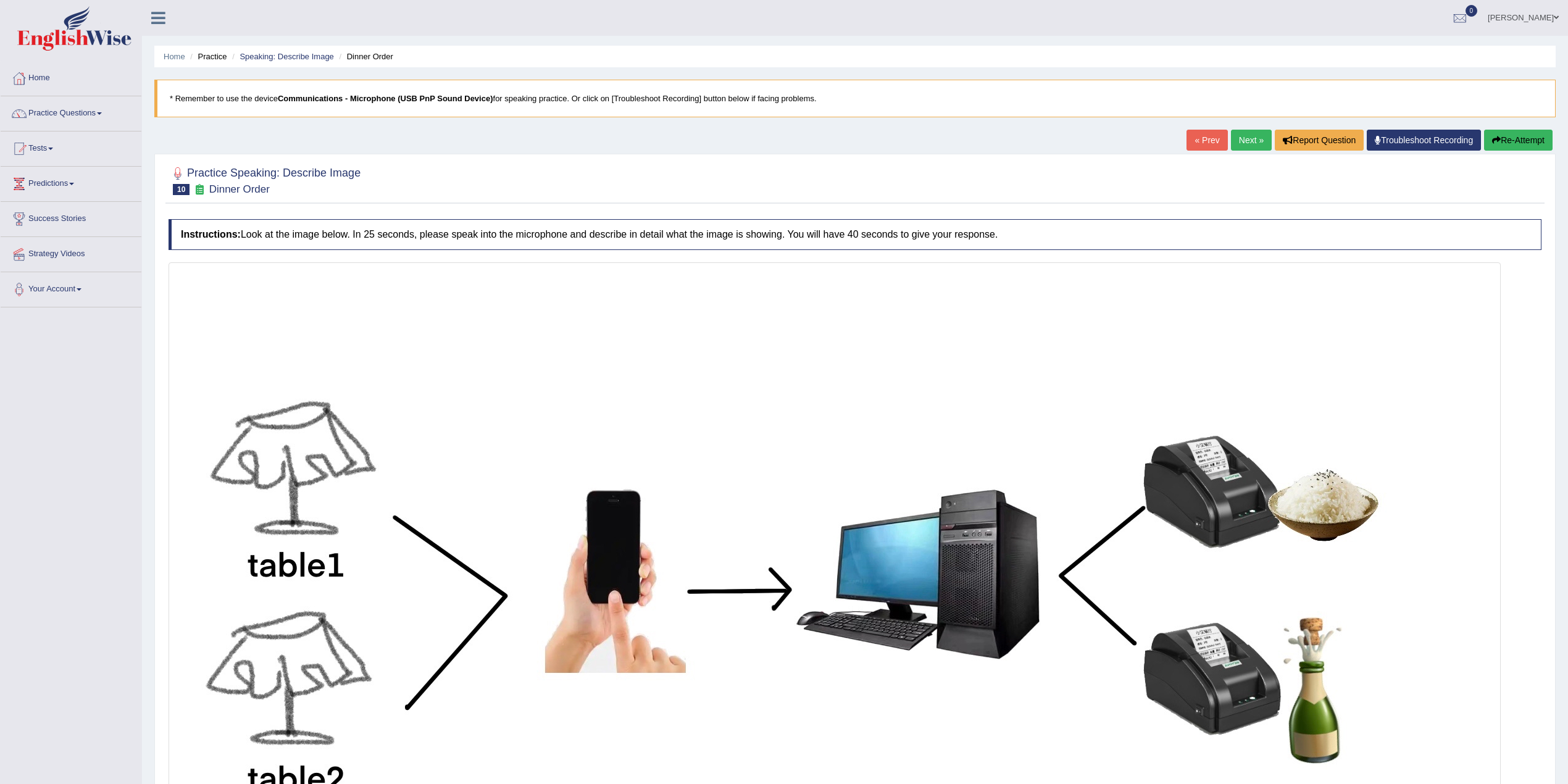
click at [1248, 144] on link "Next »" at bounding box center [1250, 140] width 41 height 21
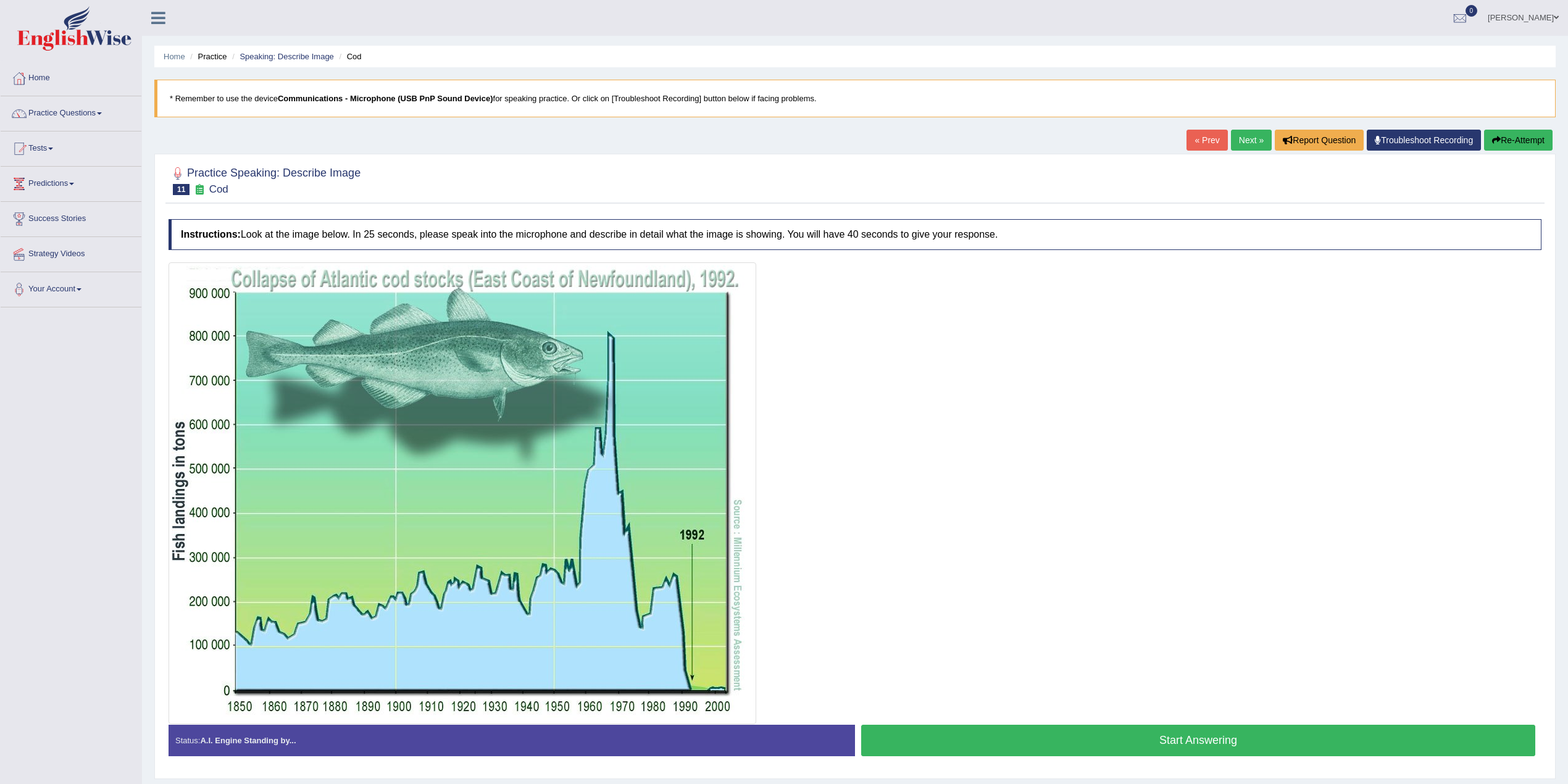
click at [1242, 143] on link "Next »" at bounding box center [1250, 140] width 41 height 21
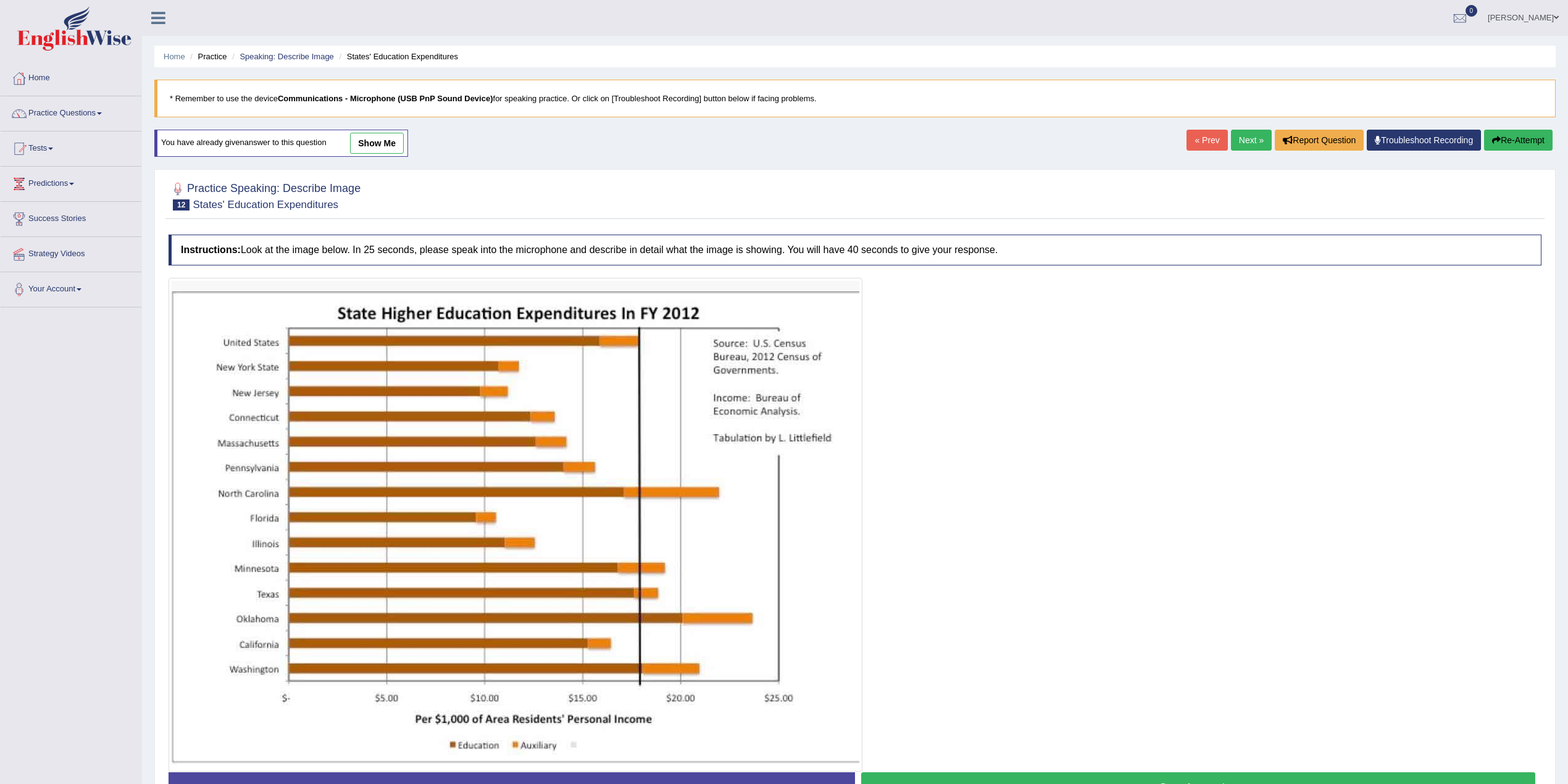
click at [1242, 143] on link "Next »" at bounding box center [1250, 140] width 41 height 21
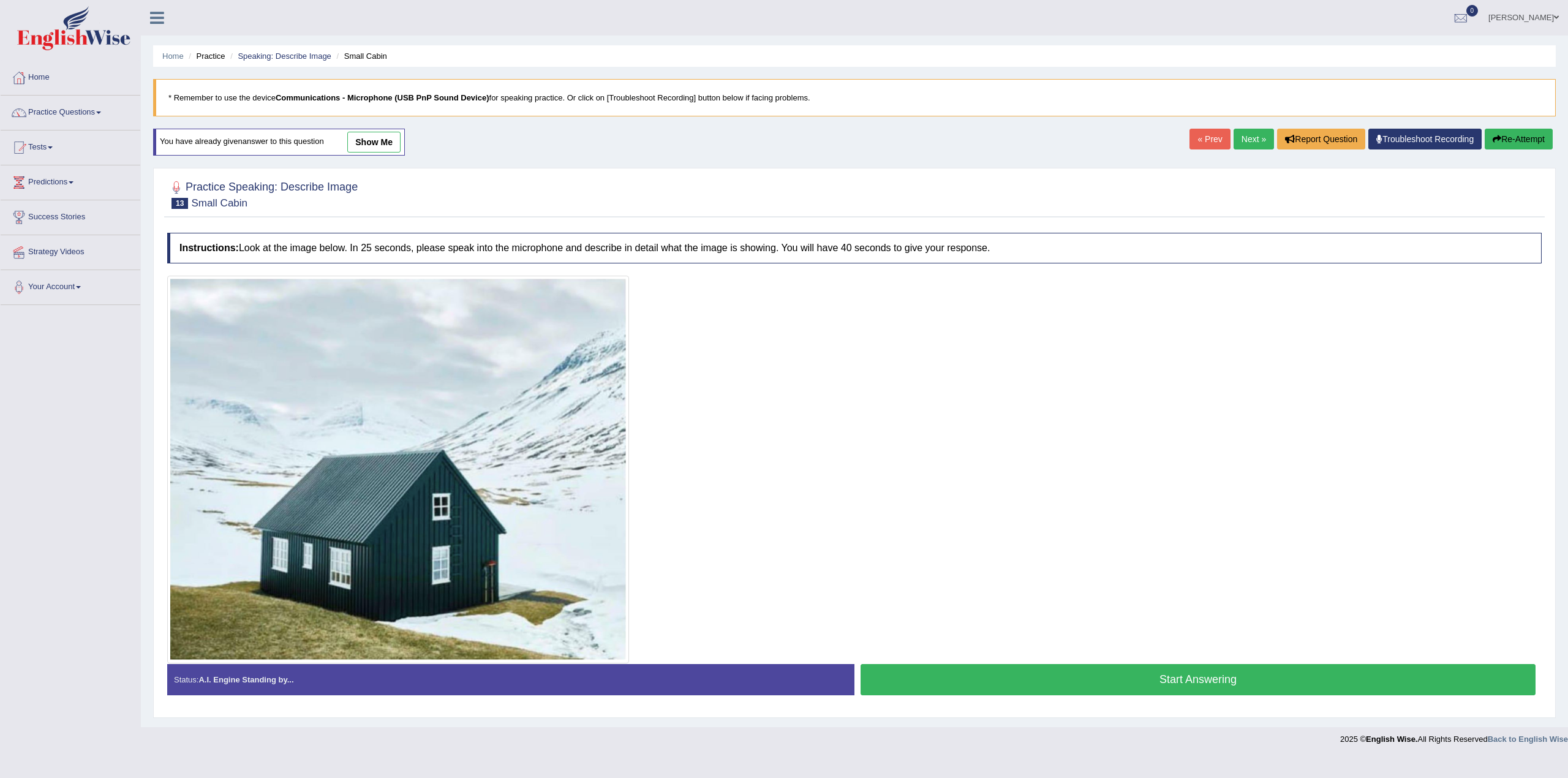
click at [1234, 142] on link "Next »" at bounding box center [1254, 139] width 40 height 21
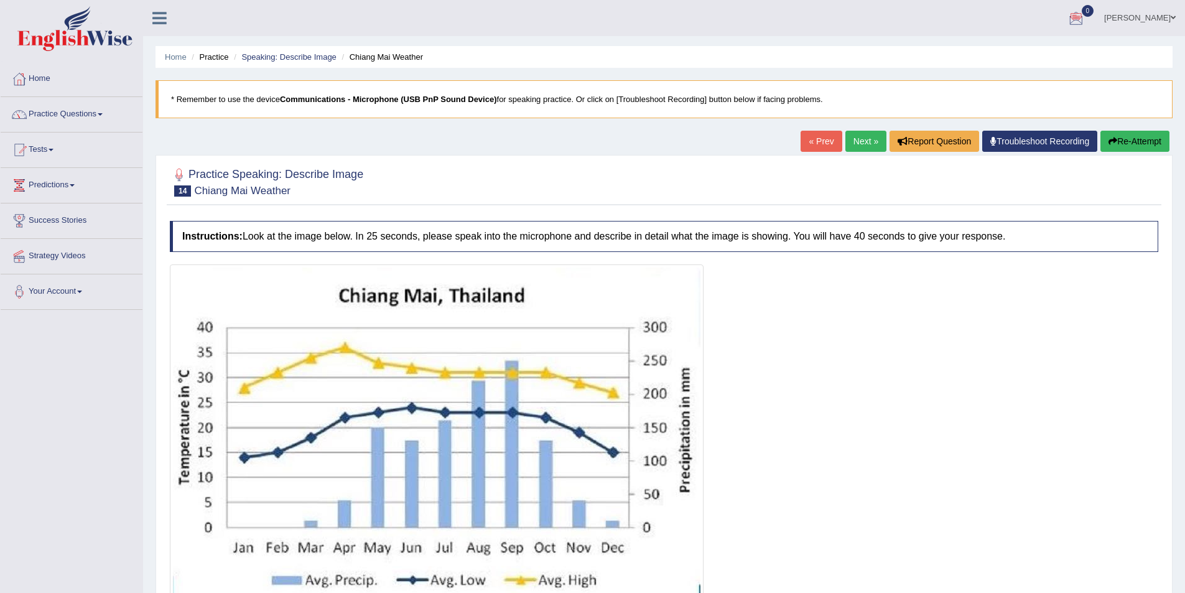
drag, startPoint x: 1520, startPoint y: 2, endPoint x: 81, endPoint y: 113, distance: 1443.5
click at [81, 113] on link "Practice Questions" at bounding box center [72, 112] width 142 height 31
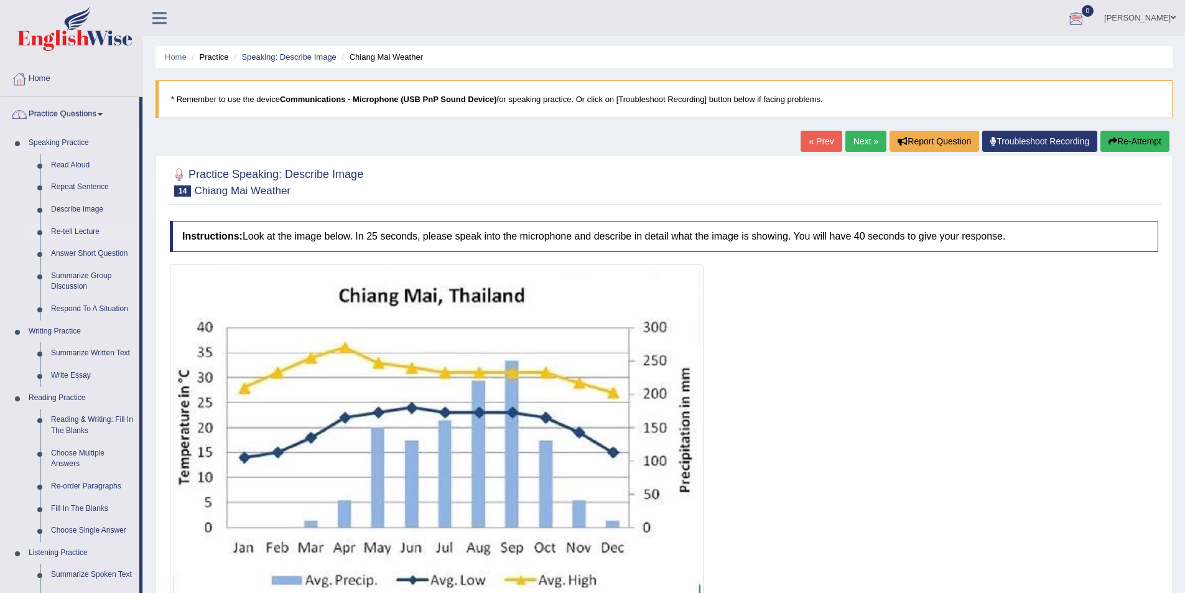
click at [88, 234] on link "Re-tell Lecture" at bounding box center [92, 232] width 94 height 22
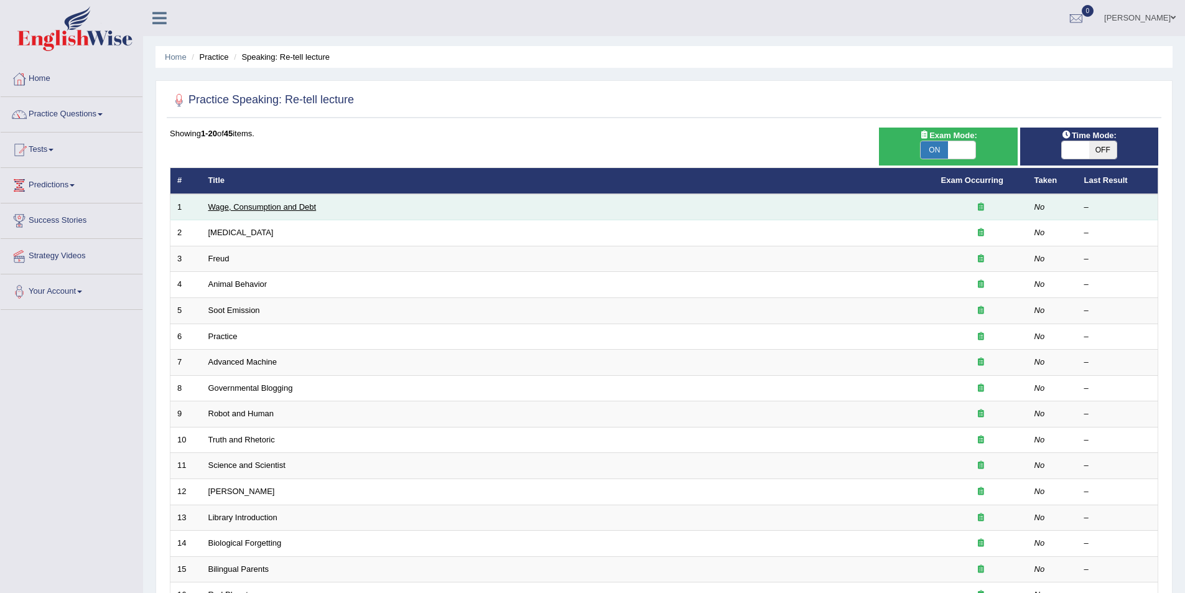
click at [274, 210] on link "Wage, Consumption and Debt" at bounding box center [262, 206] width 108 height 9
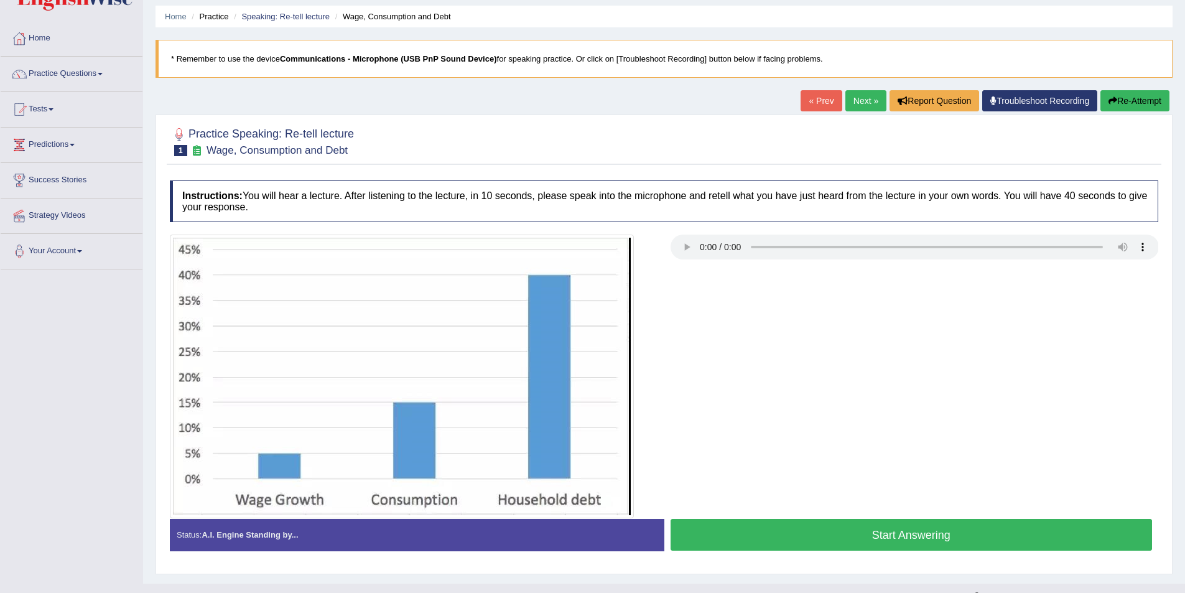
scroll to position [62, 0]
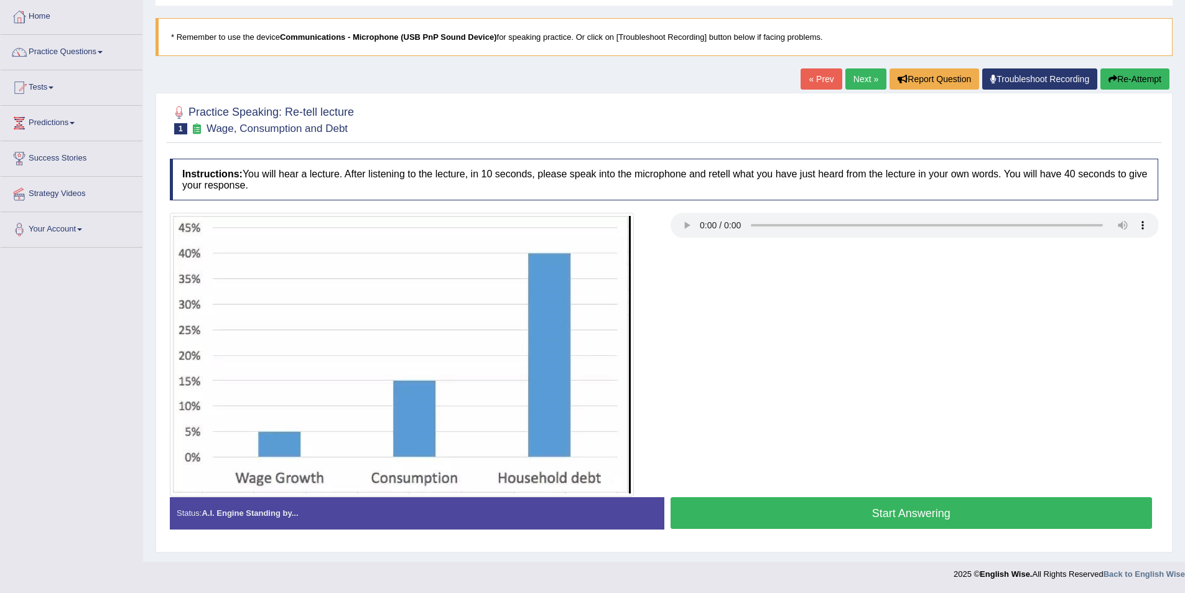
click at [875, 518] on button "Start Answering" at bounding box center [912, 513] width 482 height 32
click at [875, 510] on div "Status: A.I. Engine Standing by... Start Answering Stop Recording" at bounding box center [664, 519] width 988 height 44
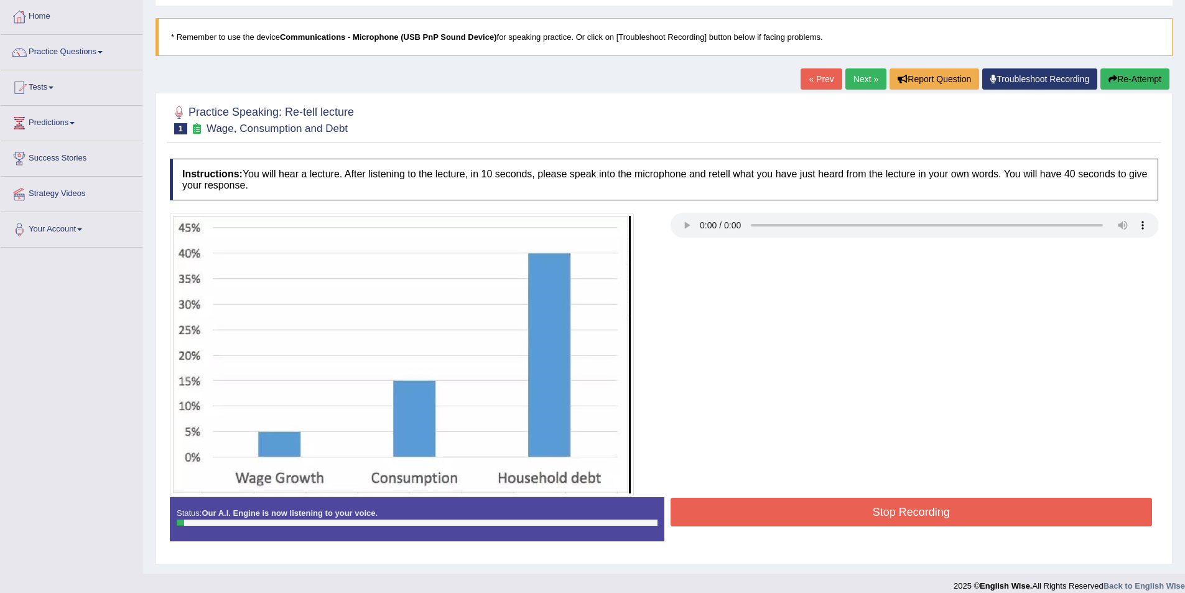
click at [875, 509] on button "Stop Recording" at bounding box center [912, 512] width 482 height 29
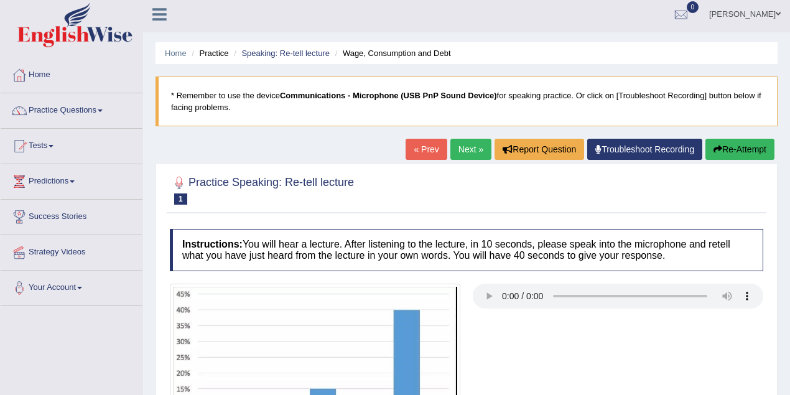
scroll to position [0, 0]
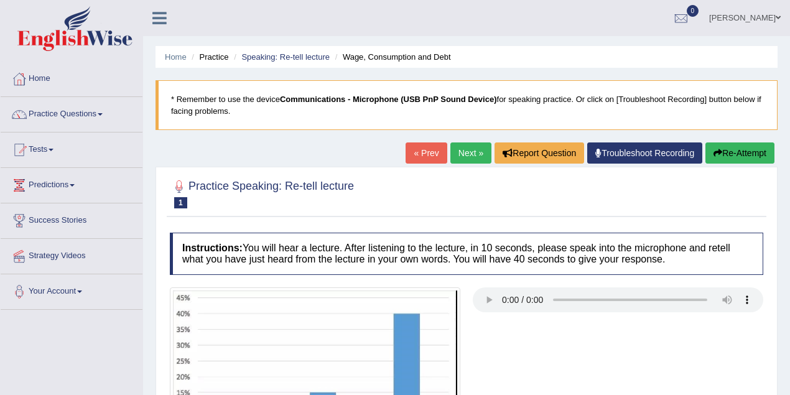
click at [463, 158] on link "Next »" at bounding box center [470, 152] width 41 height 21
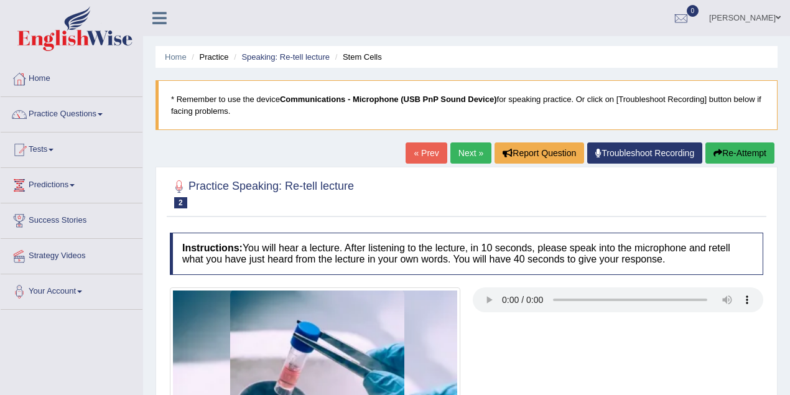
click at [470, 154] on link "Next »" at bounding box center [470, 152] width 41 height 21
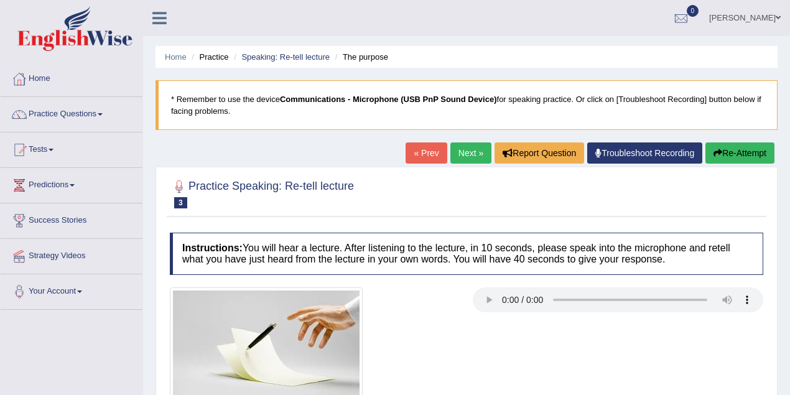
click at [469, 156] on link "Next »" at bounding box center [470, 152] width 41 height 21
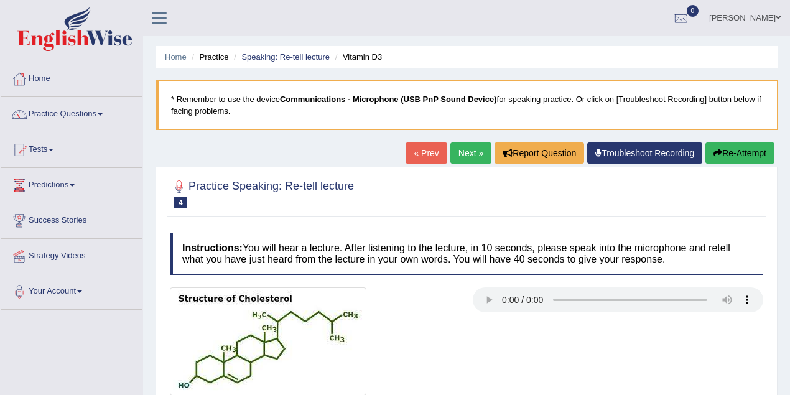
click at [479, 156] on link "Next »" at bounding box center [470, 152] width 41 height 21
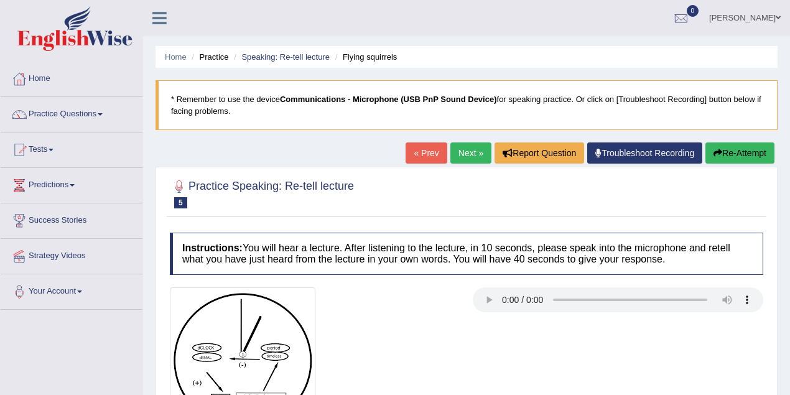
click at [462, 153] on link "Next »" at bounding box center [470, 152] width 41 height 21
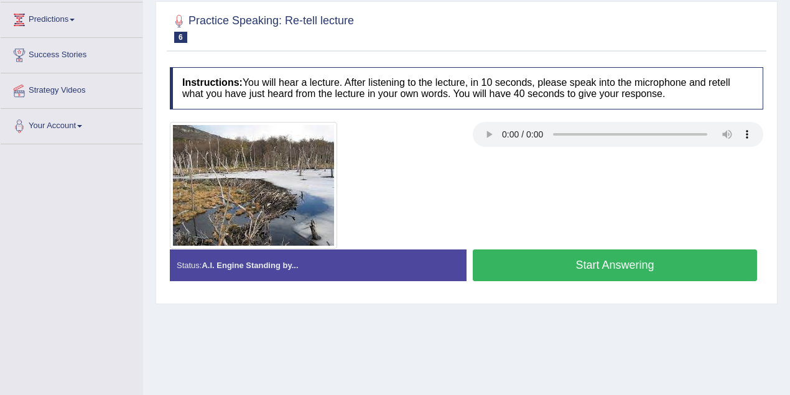
scroll to position [55, 0]
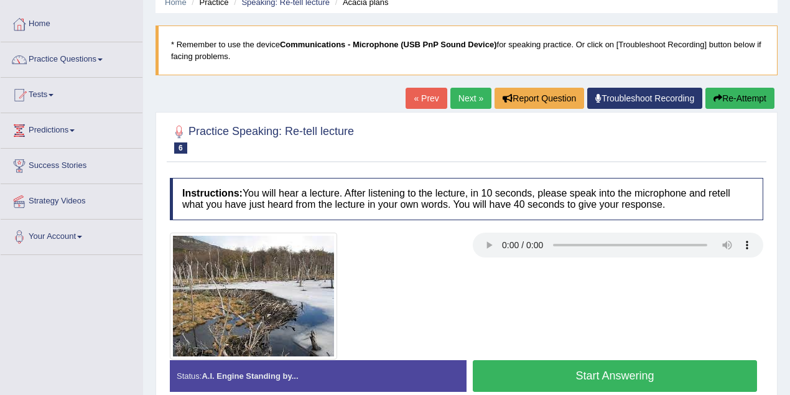
click at [456, 98] on link "Next »" at bounding box center [470, 98] width 41 height 21
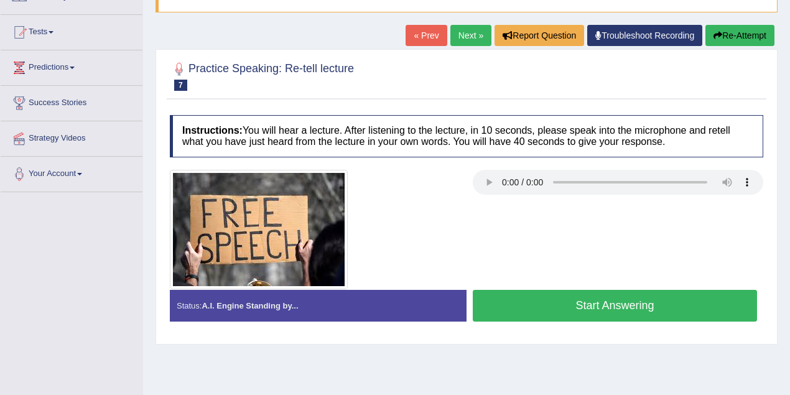
scroll to position [55, 0]
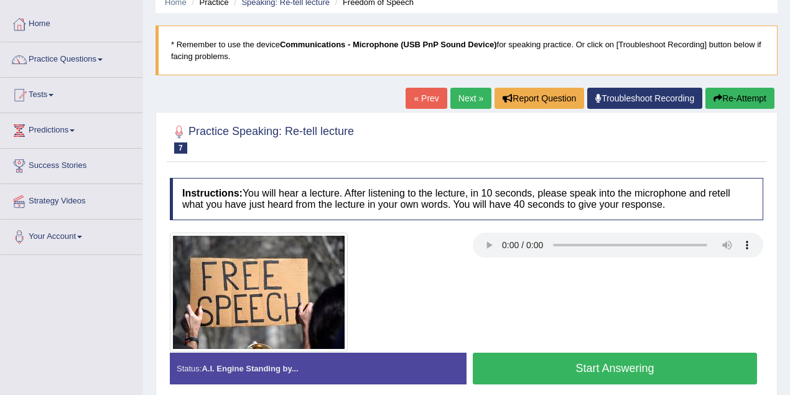
click at [470, 103] on link "Next »" at bounding box center [470, 98] width 41 height 21
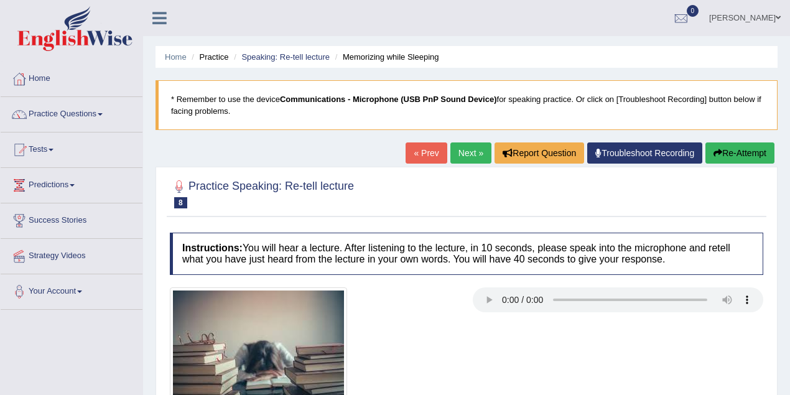
click at [471, 151] on link "Next »" at bounding box center [470, 152] width 41 height 21
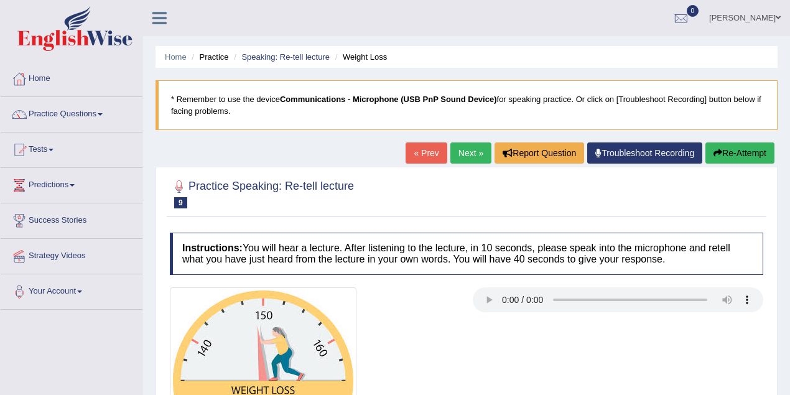
click at [462, 148] on link "Next »" at bounding box center [470, 152] width 41 height 21
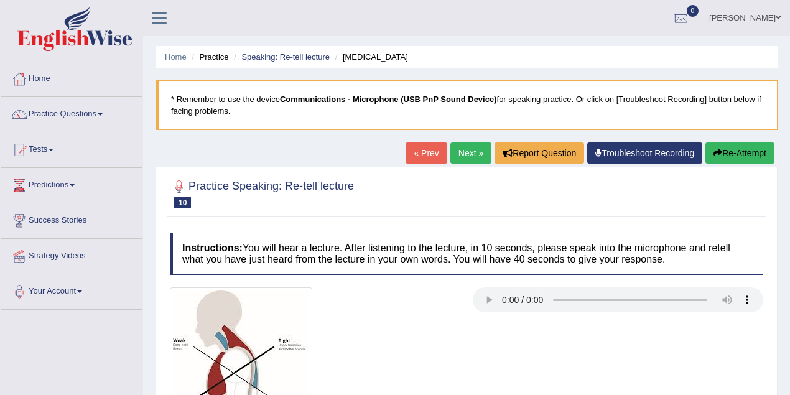
click at [452, 157] on link "Next »" at bounding box center [470, 152] width 41 height 21
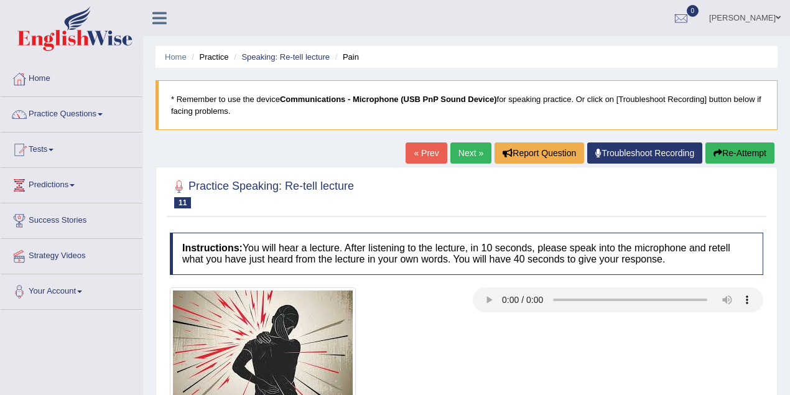
scroll to position [258, 0]
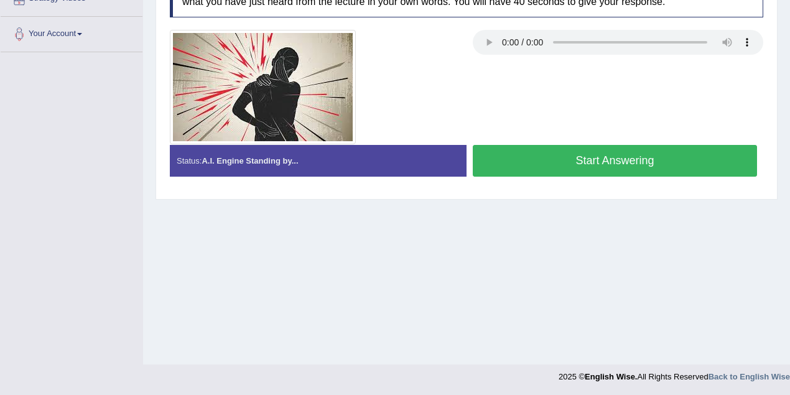
click at [629, 170] on button "Start Answering" at bounding box center [615, 161] width 284 height 32
click at [629, 167] on button "Start Answering" at bounding box center [615, 161] width 284 height 32
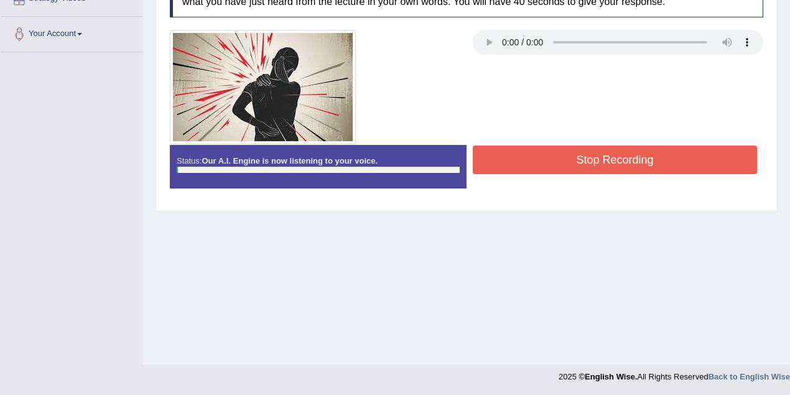
click at [629, 167] on button "Stop Recording" at bounding box center [615, 160] width 284 height 29
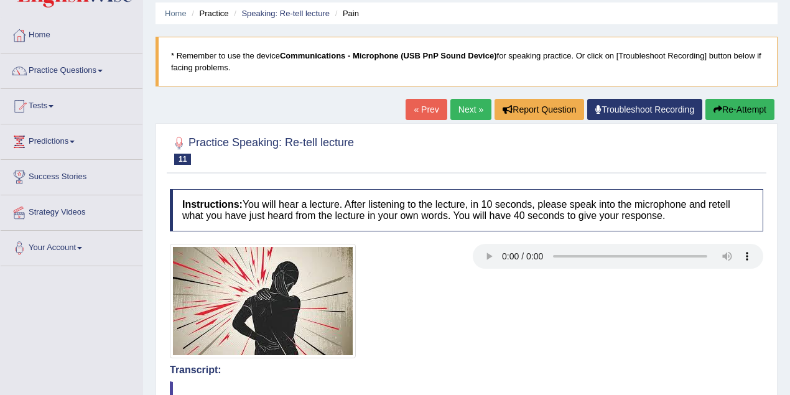
scroll to position [34, 0]
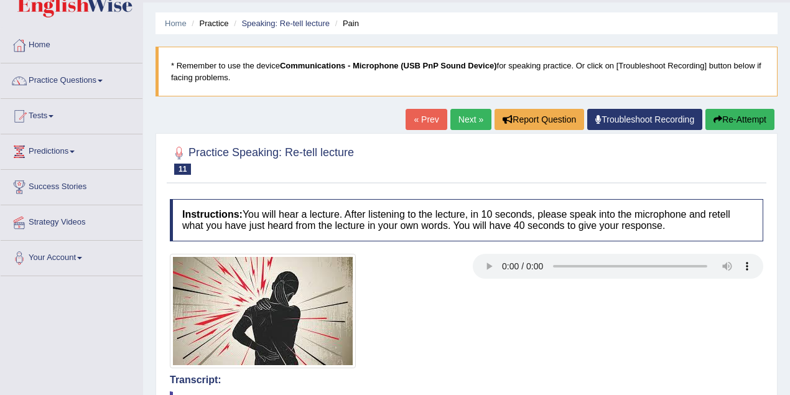
click at [412, 121] on link "« Prev" at bounding box center [426, 119] width 41 height 21
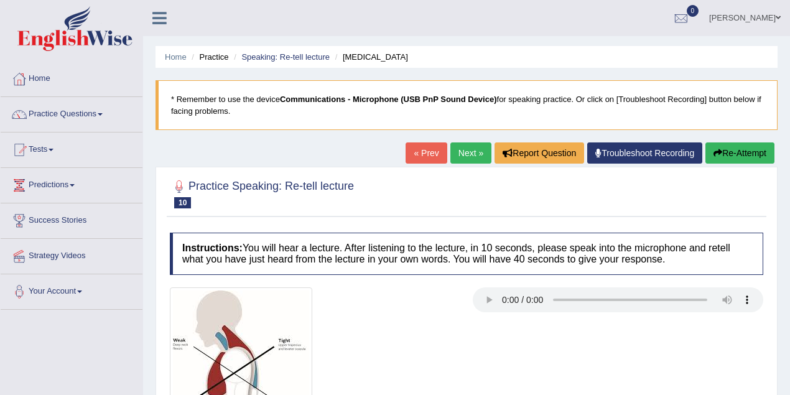
click at [412, 159] on link "« Prev" at bounding box center [426, 152] width 41 height 21
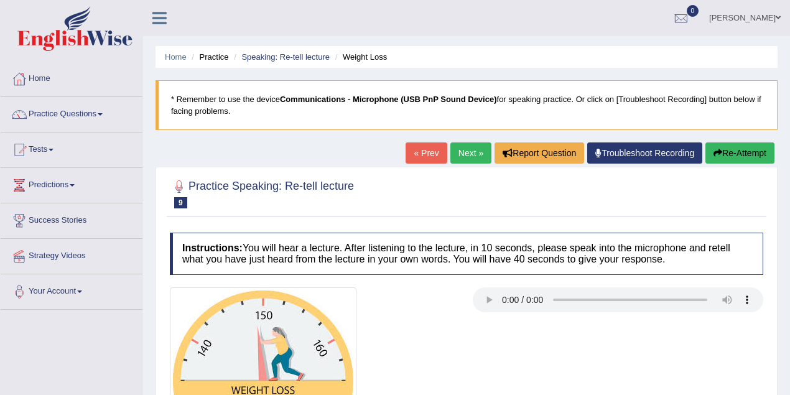
click at [412, 159] on link "« Prev" at bounding box center [426, 152] width 41 height 21
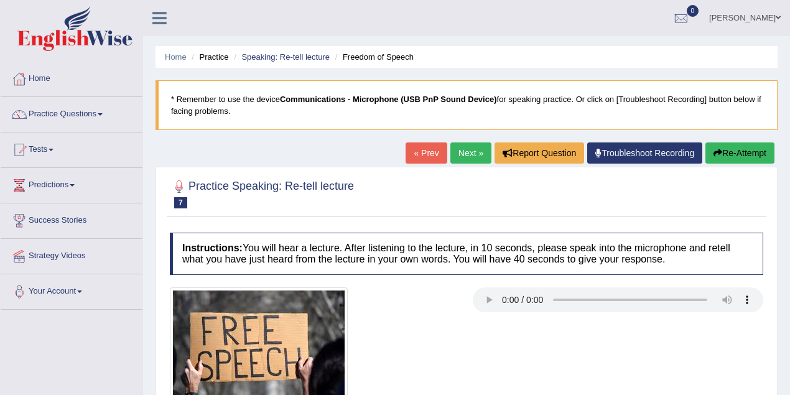
click at [465, 157] on link "Next »" at bounding box center [470, 152] width 41 height 21
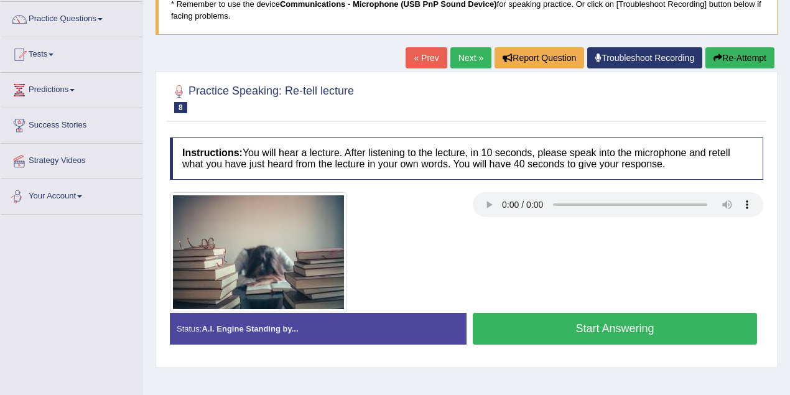
scroll to position [55, 0]
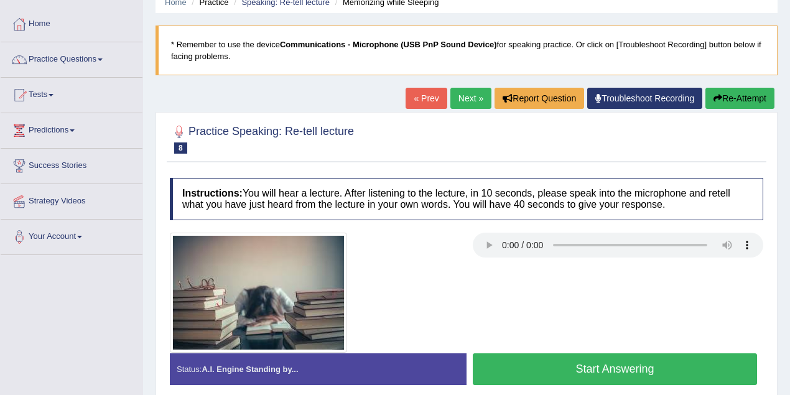
click at [78, 57] on link "Practice Questions" at bounding box center [72, 57] width 142 height 31
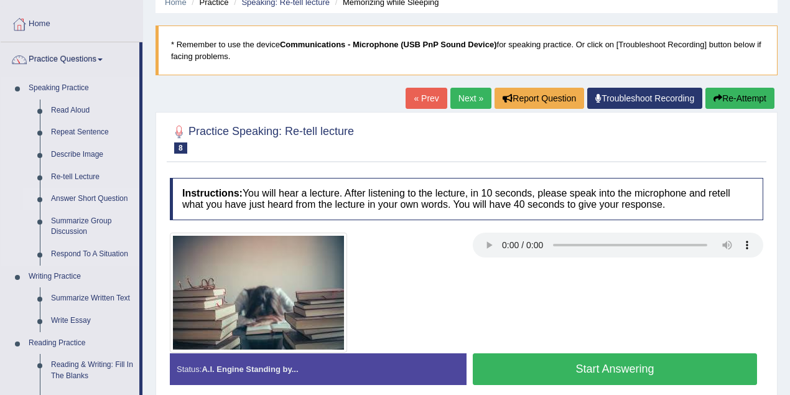
click at [91, 200] on link "Answer Short Question" at bounding box center [92, 199] width 94 height 22
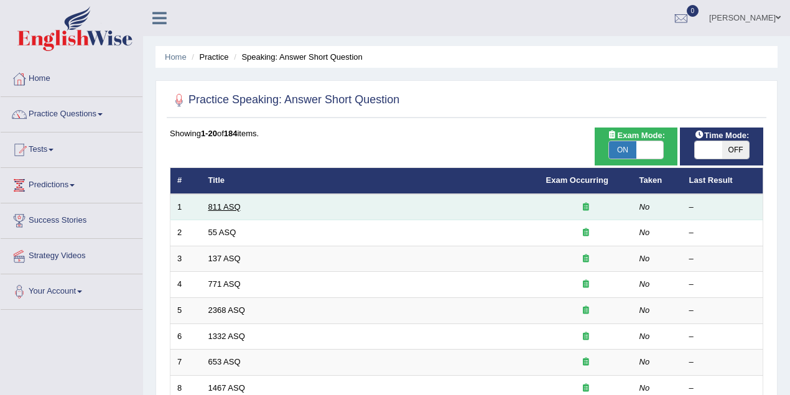
click at [225, 209] on link "811 ASQ" at bounding box center [224, 206] width 32 height 9
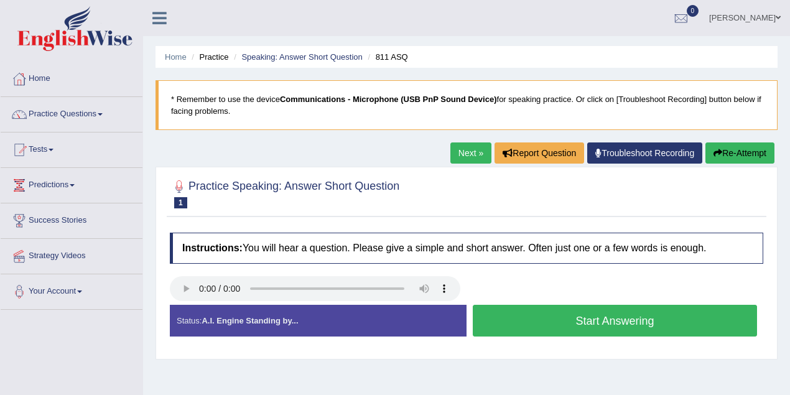
click at [589, 324] on button "Start Answering" at bounding box center [615, 321] width 284 height 32
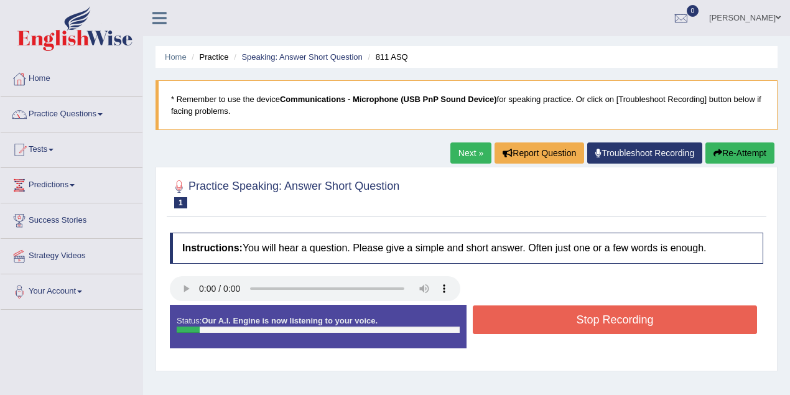
click at [587, 317] on button "Stop Recording" at bounding box center [615, 319] width 284 height 29
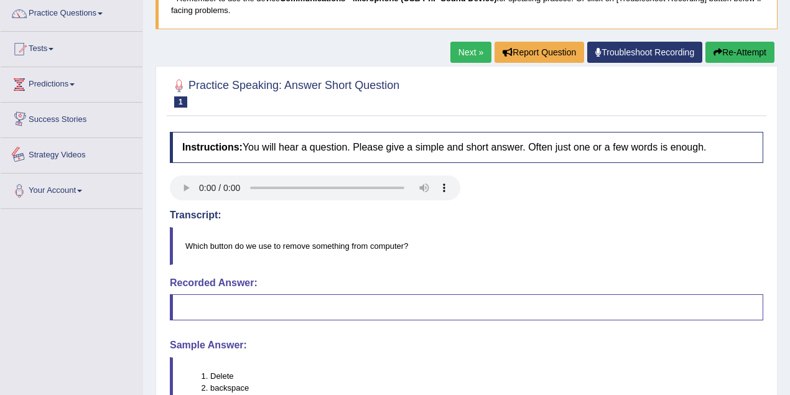
scroll to position [55, 0]
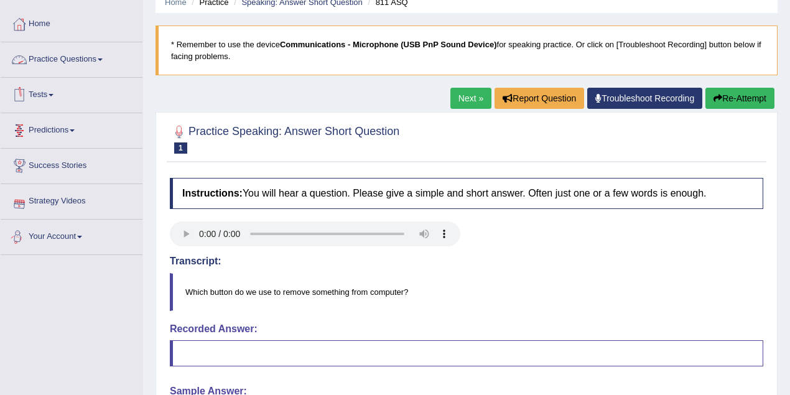
click at [88, 57] on link "Practice Questions" at bounding box center [72, 57] width 142 height 31
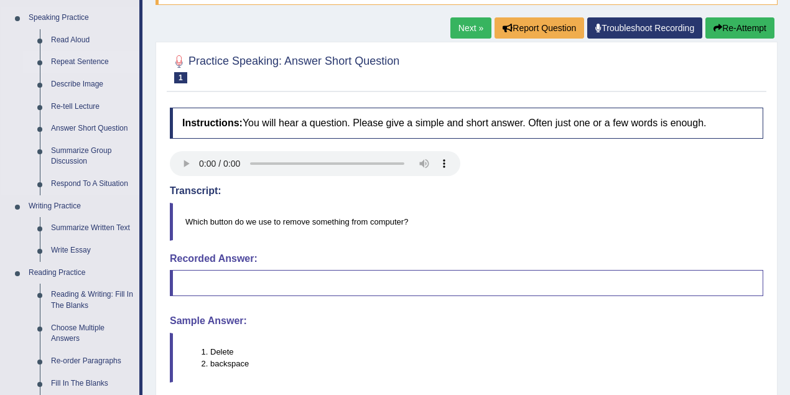
scroll to position [221, 0]
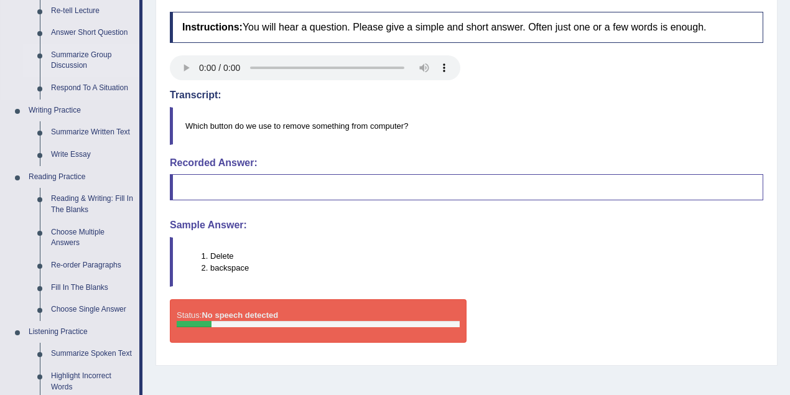
click at [78, 57] on link "Summarize Group Discussion" at bounding box center [92, 60] width 94 height 33
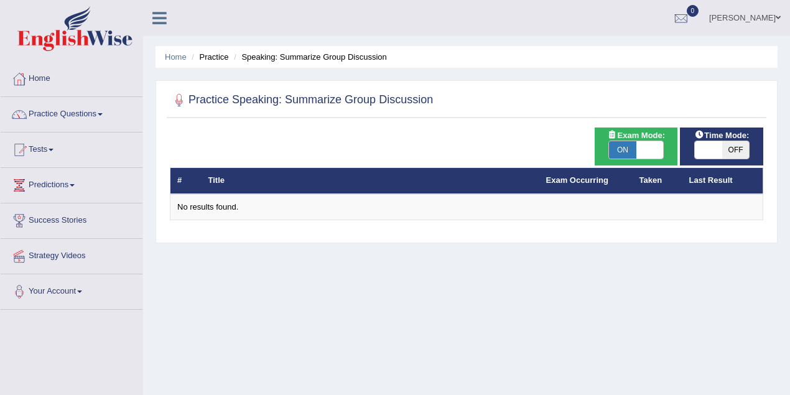
click at [648, 151] on span at bounding box center [649, 149] width 27 height 17
checkbox input "false"
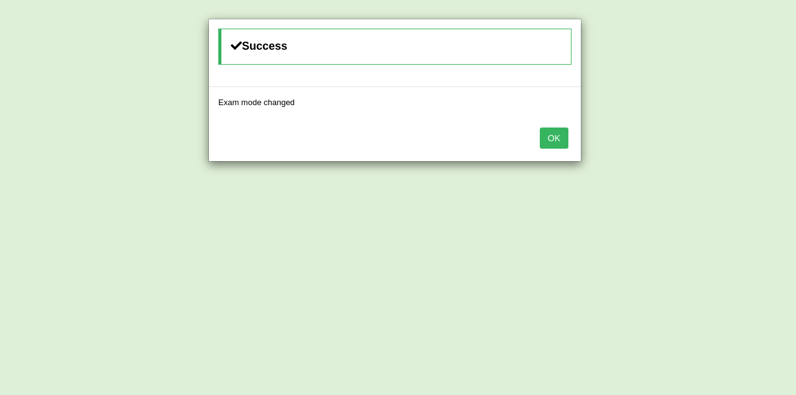
click at [565, 141] on button "OK" at bounding box center [554, 138] width 29 height 21
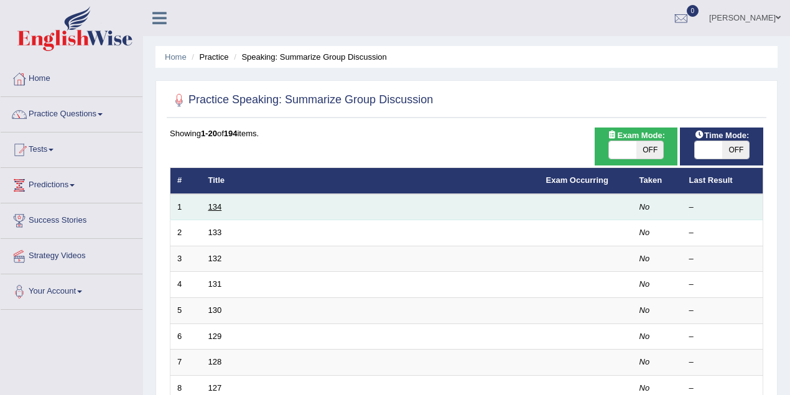
click at [218, 207] on link "134" at bounding box center [215, 206] width 14 height 9
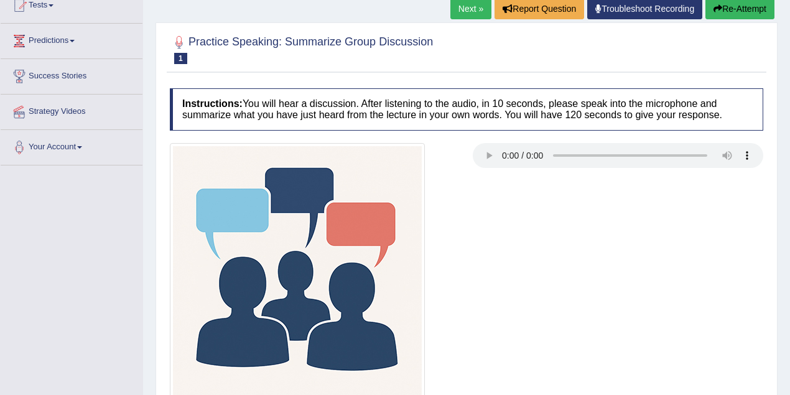
scroll to position [221, 0]
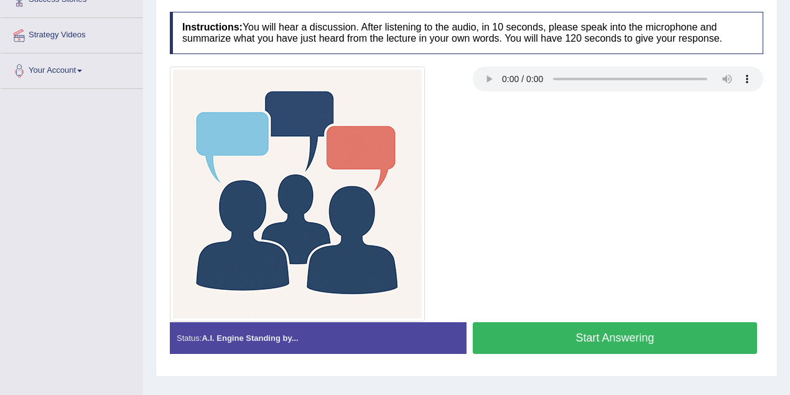
click at [585, 348] on button "Start Answering" at bounding box center [615, 338] width 284 height 32
click at [586, 338] on button "Start Answering" at bounding box center [615, 338] width 284 height 32
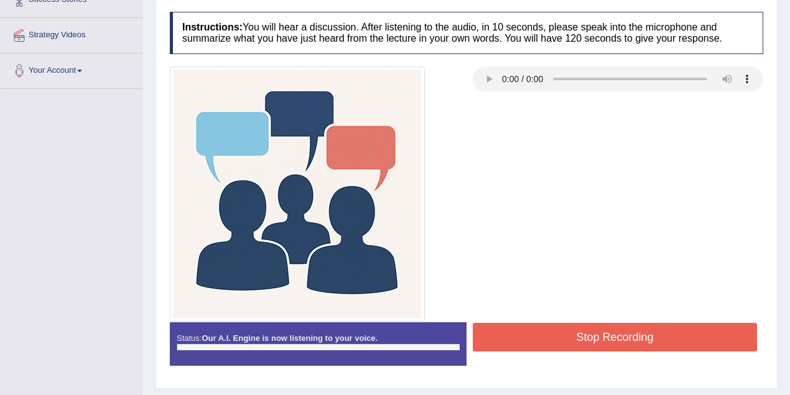
click at [585, 339] on button "Stop Recording" at bounding box center [615, 337] width 284 height 29
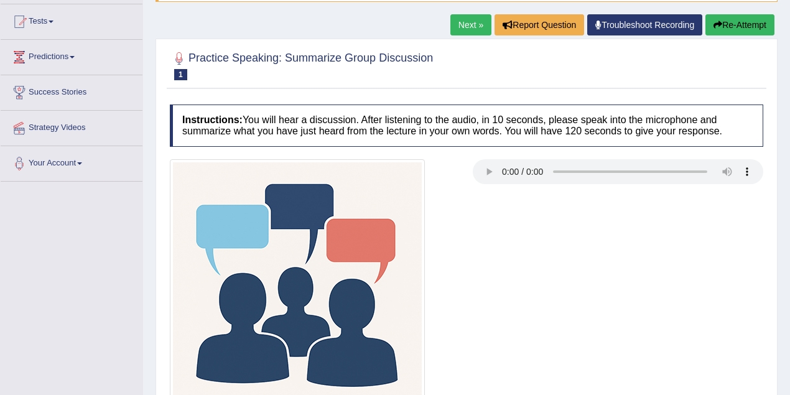
scroll to position [55, 0]
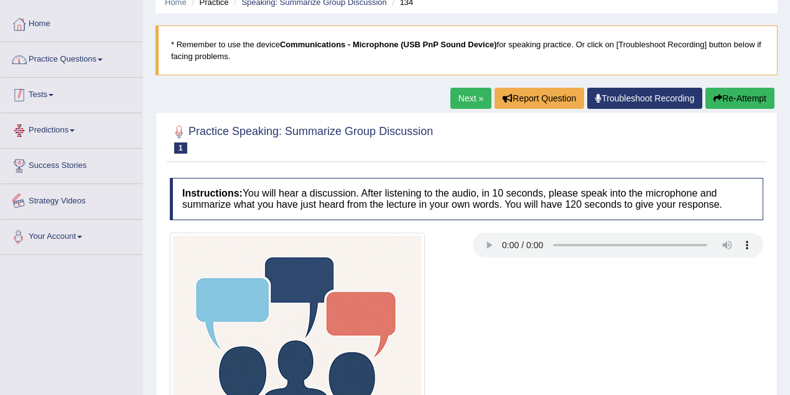
click at [93, 63] on link "Practice Questions" at bounding box center [72, 57] width 142 height 31
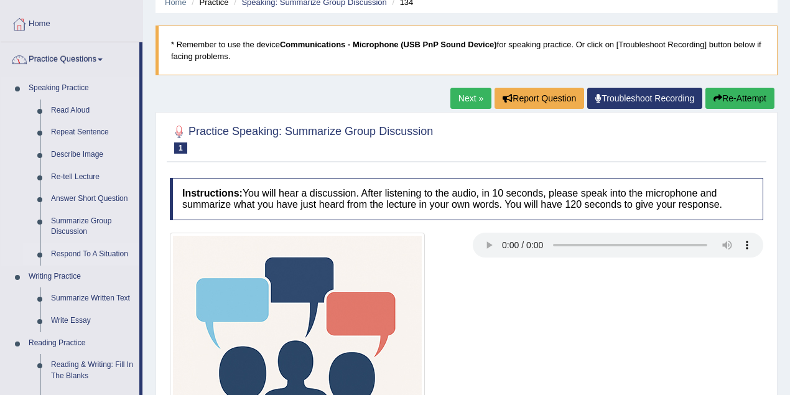
click at [87, 253] on link "Respond To A Situation" at bounding box center [92, 254] width 94 height 22
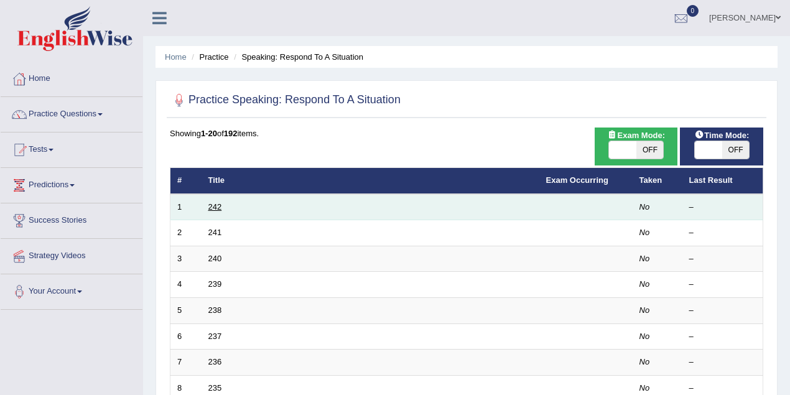
click at [218, 202] on link "242" at bounding box center [215, 206] width 14 height 9
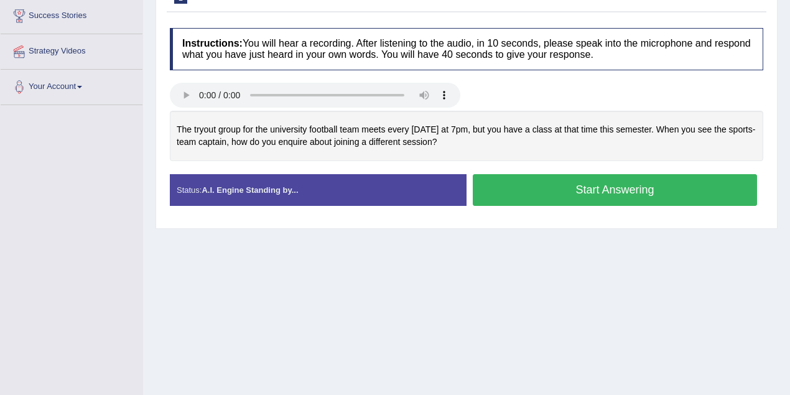
scroll to position [221, 0]
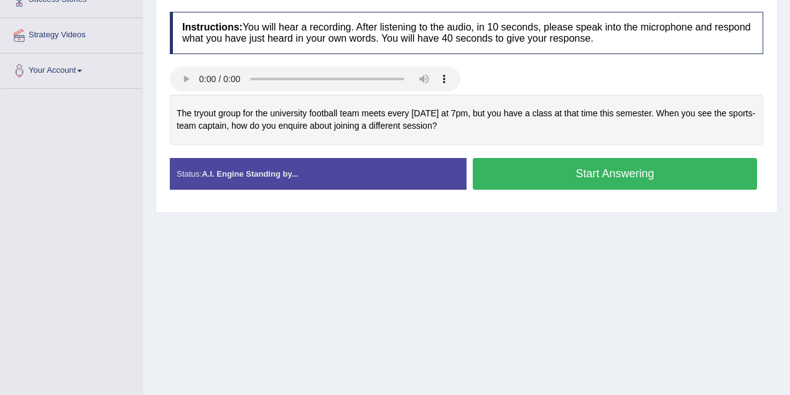
click at [550, 85] on div at bounding box center [467, 81] width 606 height 28
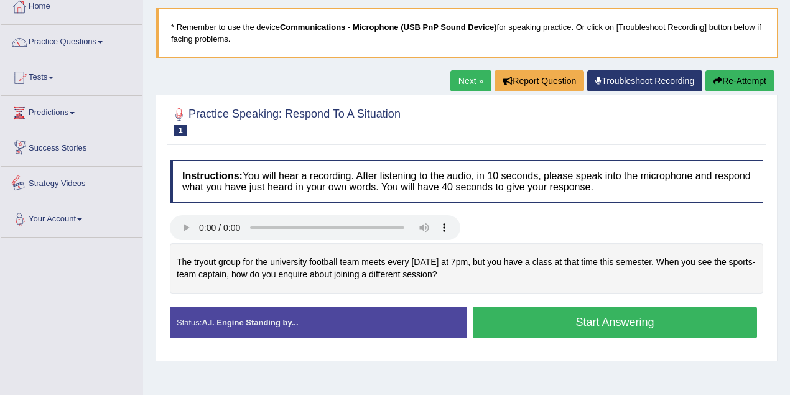
scroll to position [0, 0]
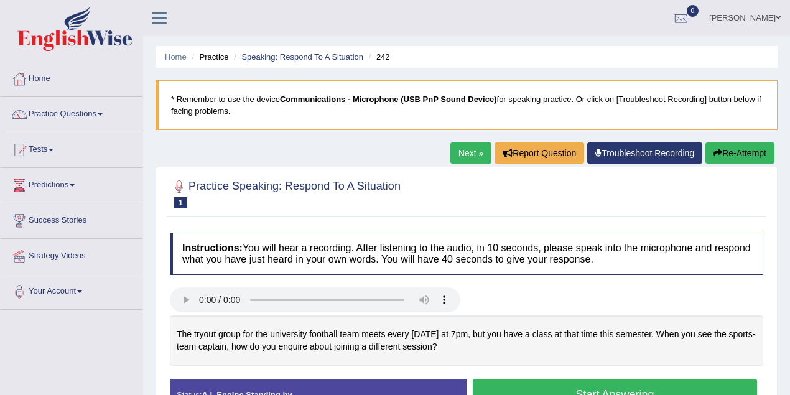
click at [46, 82] on link "Home" at bounding box center [72, 77] width 142 height 31
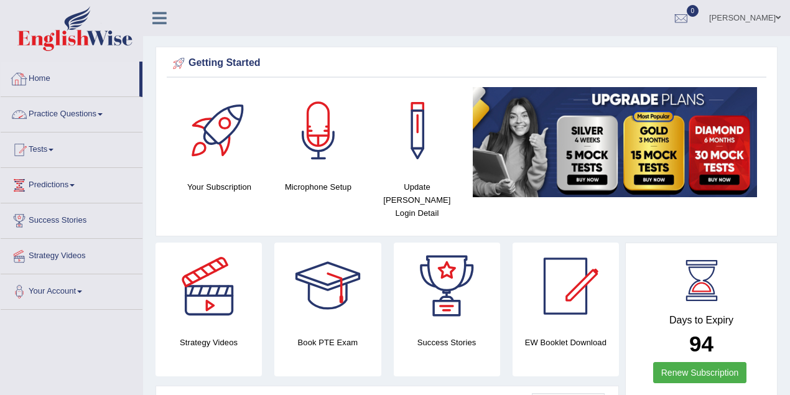
click at [31, 81] on link "Home" at bounding box center [70, 77] width 139 height 31
click at [200, 20] on div "[PERSON_NAME] Toggle navigation Username: vanita_parramatta Access Type: Online…" at bounding box center [466, 18] width 647 height 36
click at [767, 12] on link "[PERSON_NAME]" at bounding box center [745, 16] width 90 height 32
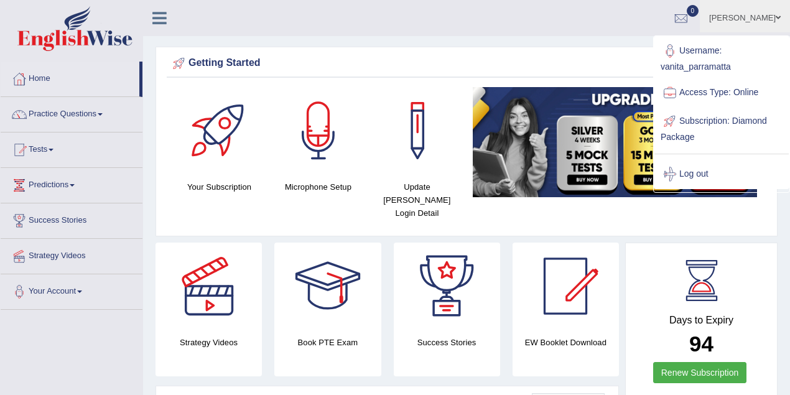
click at [702, 177] on link "Log out" at bounding box center [721, 174] width 134 height 29
